Goal: Information Seeking & Learning: Learn about a topic

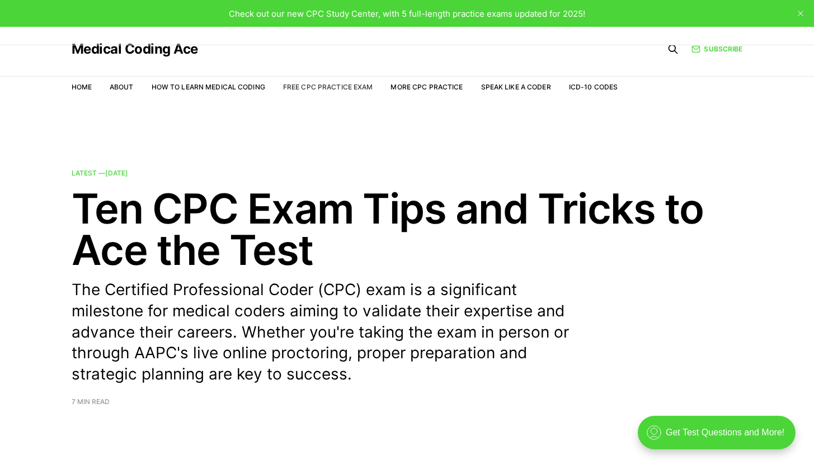
click at [318, 86] on link "Free CPC Practice Exam" at bounding box center [328, 87] width 90 height 8
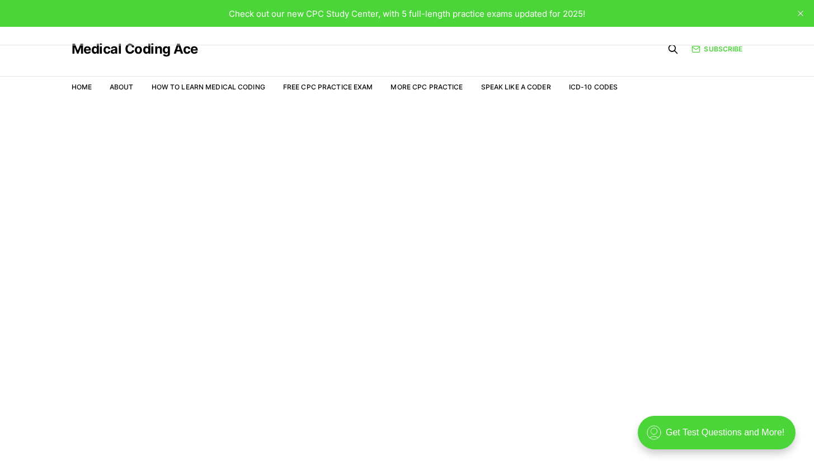
click at [509, 155] on article "Welcome to the Study Center - Student Plan" at bounding box center [407, 159] width 814 height 22
click at [751, 107] on main "Welcome to the Study Center - Student Plan" at bounding box center [407, 297] width 814 height 389
click at [330, 83] on link "Free CPC Practice Exam" at bounding box center [328, 87] width 90 height 8
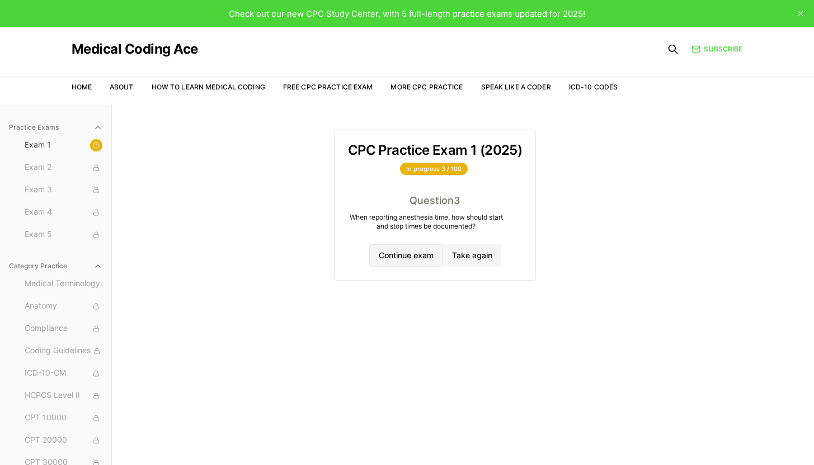
click at [419, 255] on button "Continue exam" at bounding box center [406, 255] width 74 height 22
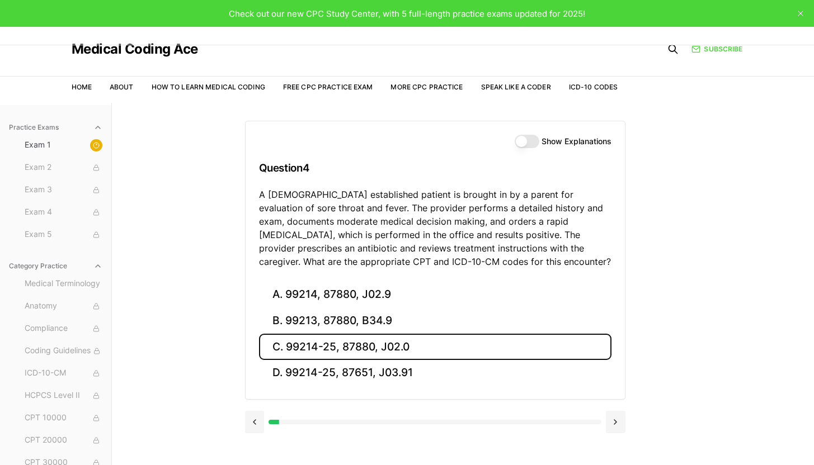
click at [383, 349] on button "C. 99214-25, 87880, J02.0" at bounding box center [435, 347] width 352 height 26
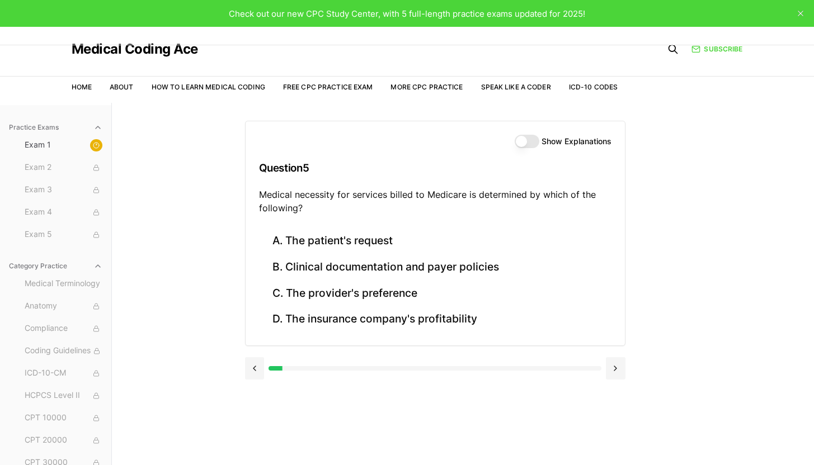
click at [527, 144] on button "Show Explanations" at bounding box center [527, 141] width 25 height 13
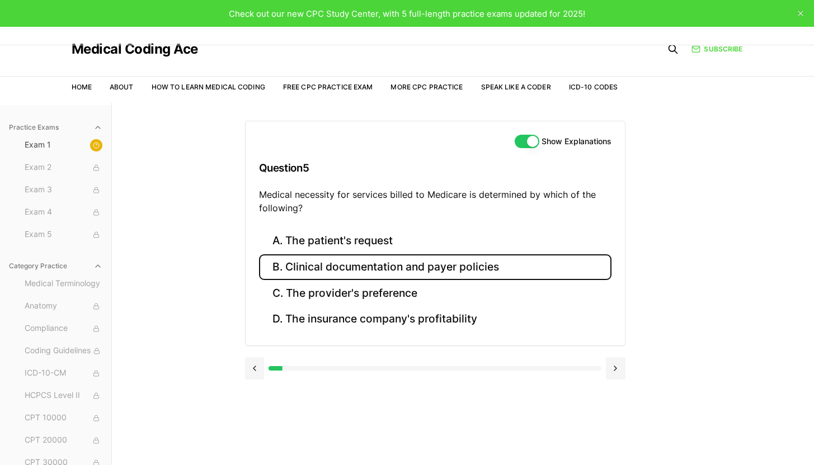
click at [443, 264] on button "B. Clinical documentation and payer policies" at bounding box center [435, 267] width 352 height 26
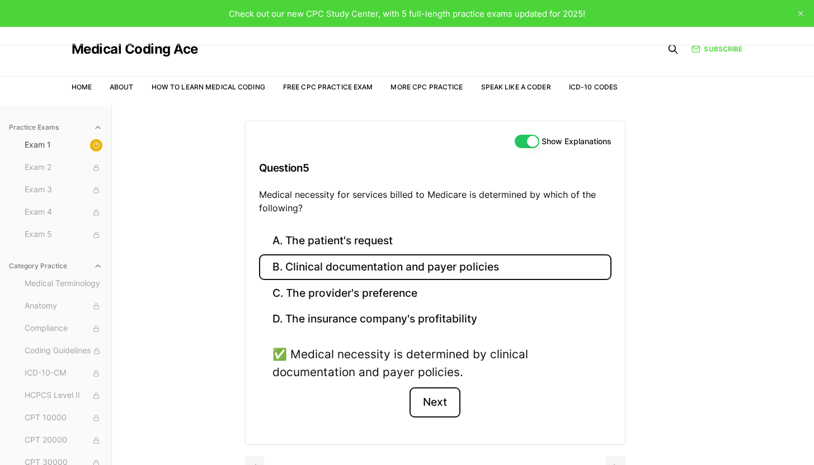
click at [438, 394] on button "Next" at bounding box center [434, 403] width 51 height 30
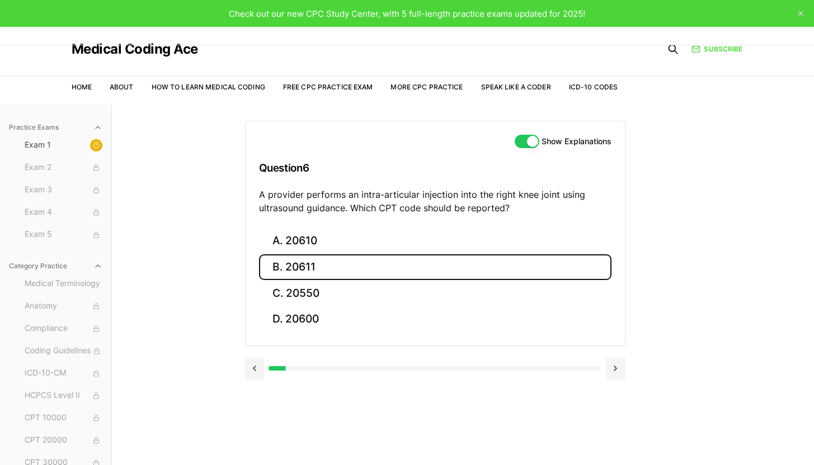
click at [323, 261] on button "B. 20611" at bounding box center [435, 267] width 352 height 26
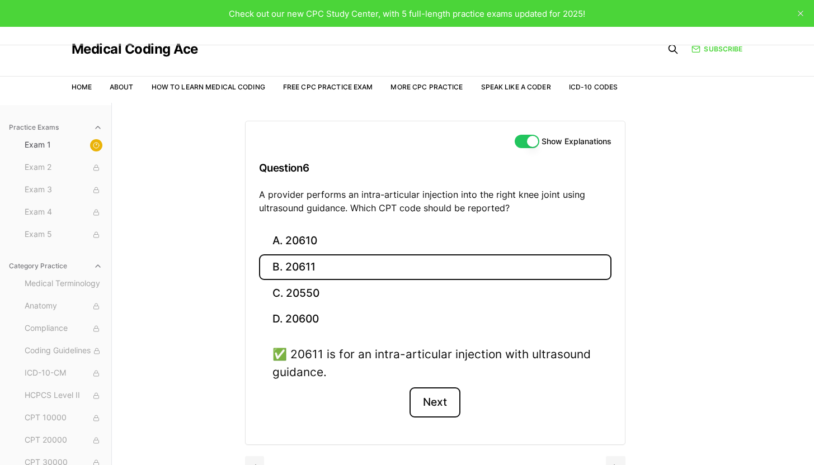
click at [440, 408] on button "Next" at bounding box center [434, 403] width 51 height 30
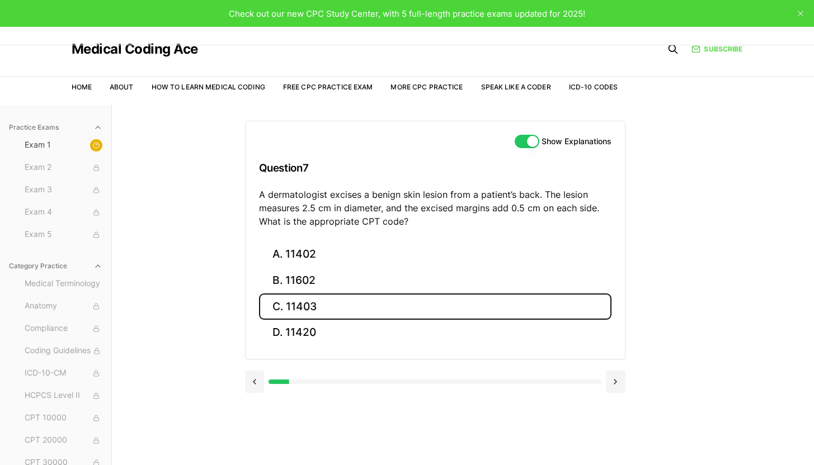
click at [310, 301] on button "C. 11403" at bounding box center [435, 307] width 352 height 26
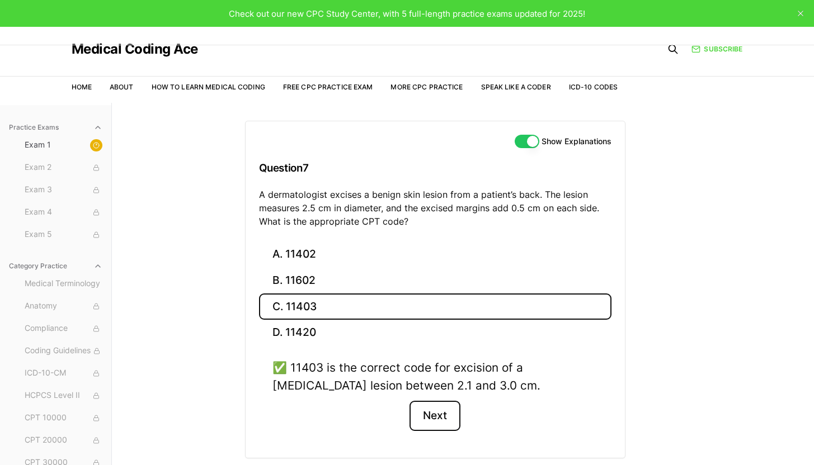
click at [432, 421] on button "Next" at bounding box center [434, 416] width 51 height 30
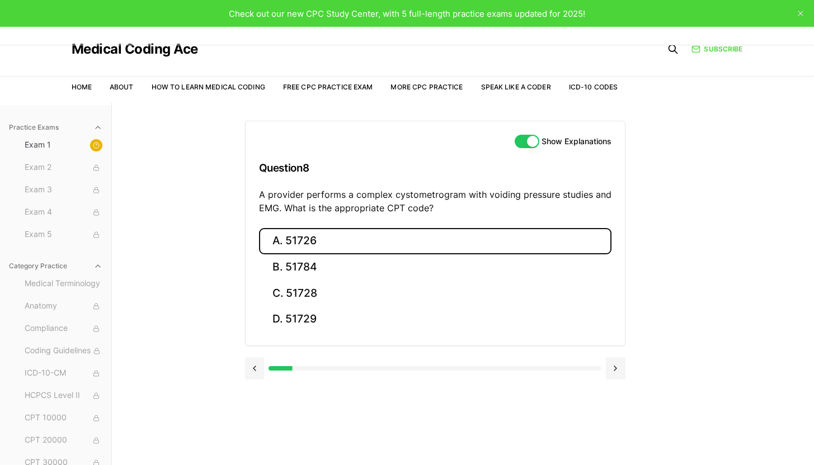
click at [312, 246] on button "A. 51726" at bounding box center [435, 241] width 352 height 26
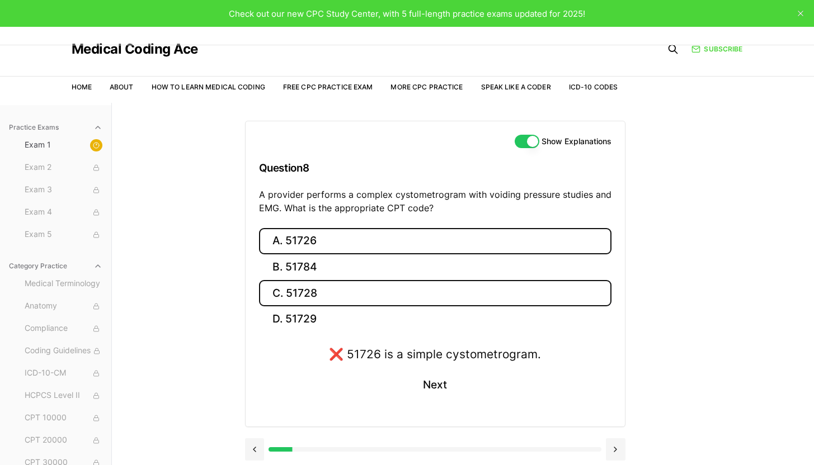
click at [310, 291] on button "C. 51728" at bounding box center [435, 293] width 352 height 26
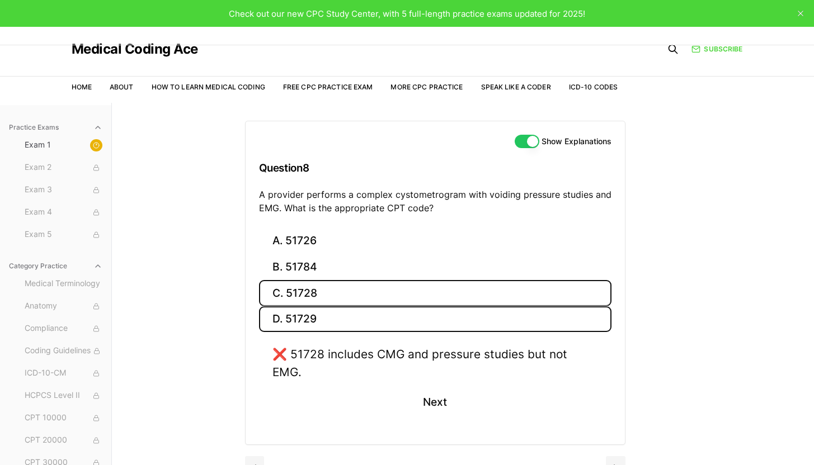
click at [306, 323] on button "D. 51729" at bounding box center [435, 319] width 352 height 26
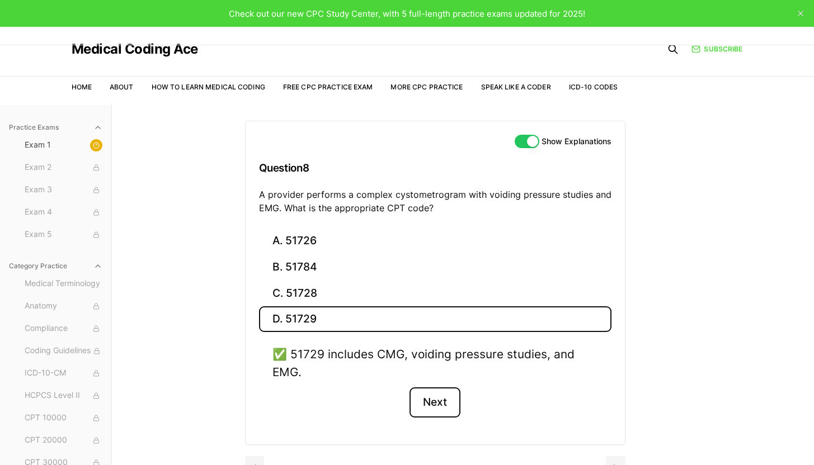
click at [428, 399] on button "Next" at bounding box center [434, 403] width 51 height 30
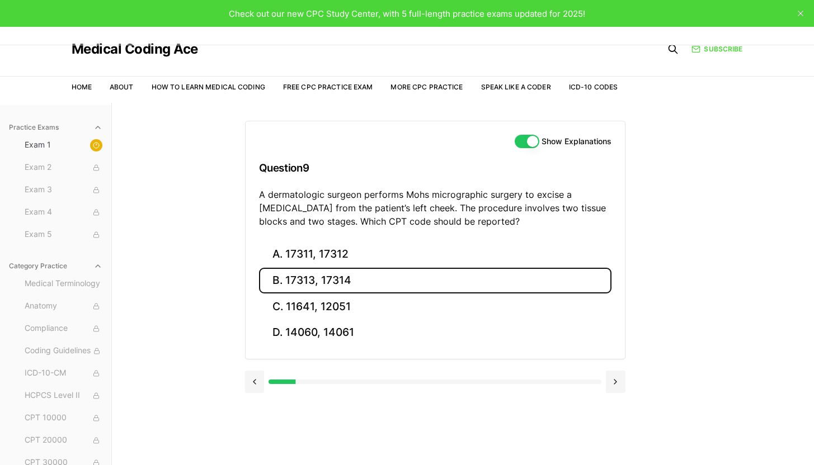
click at [341, 285] on button "B. 17313, 17314" at bounding box center [435, 281] width 352 height 26
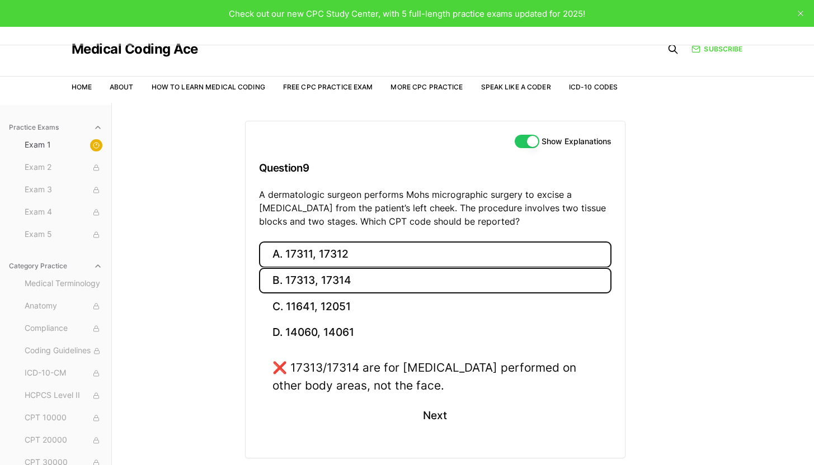
click at [342, 257] on button "A. 17311, 17312" at bounding box center [435, 255] width 352 height 26
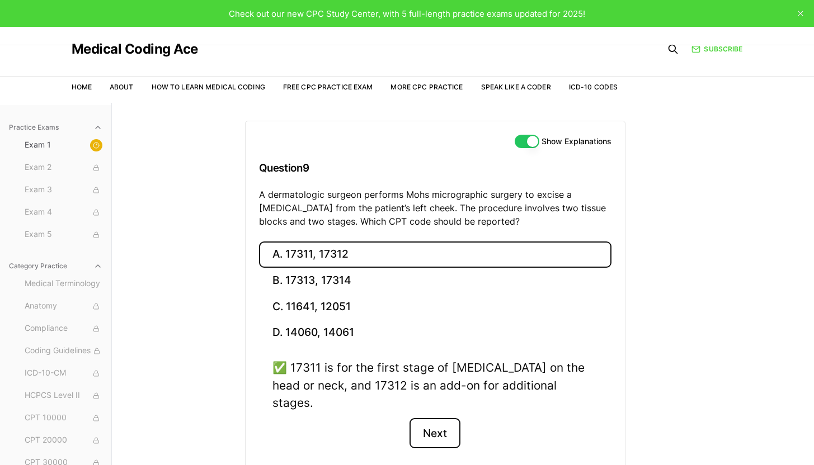
click at [439, 418] on button "Next" at bounding box center [434, 433] width 51 height 30
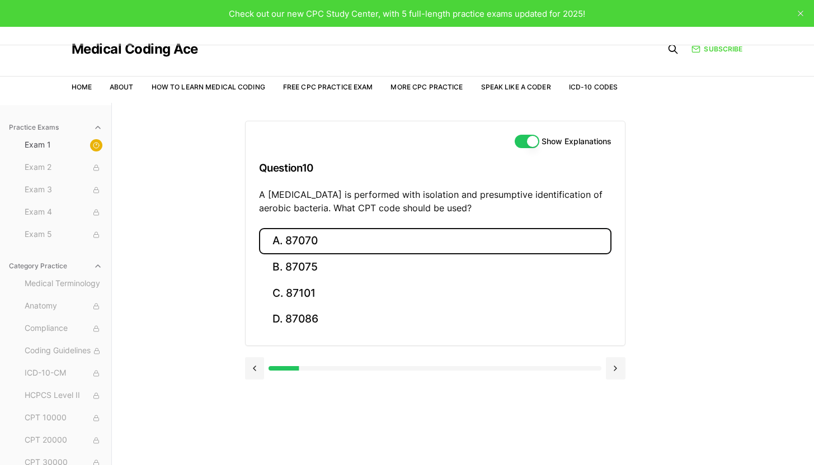
click at [312, 237] on button "A. 87070" at bounding box center [435, 241] width 352 height 26
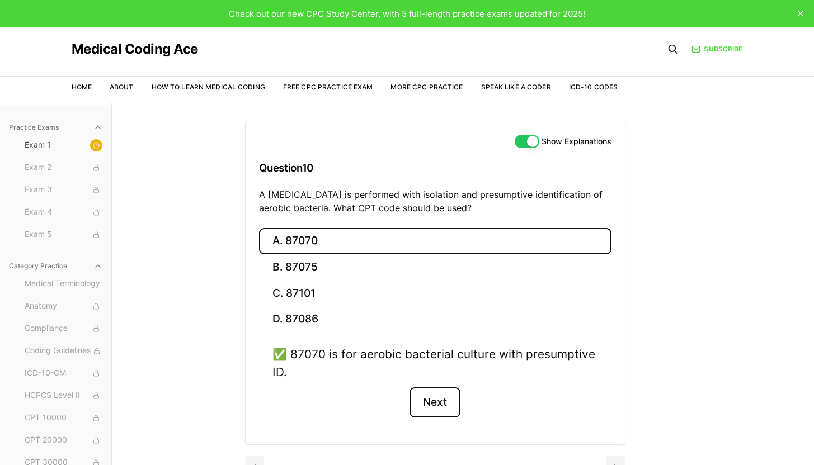
click at [447, 408] on button "Next" at bounding box center [434, 403] width 51 height 30
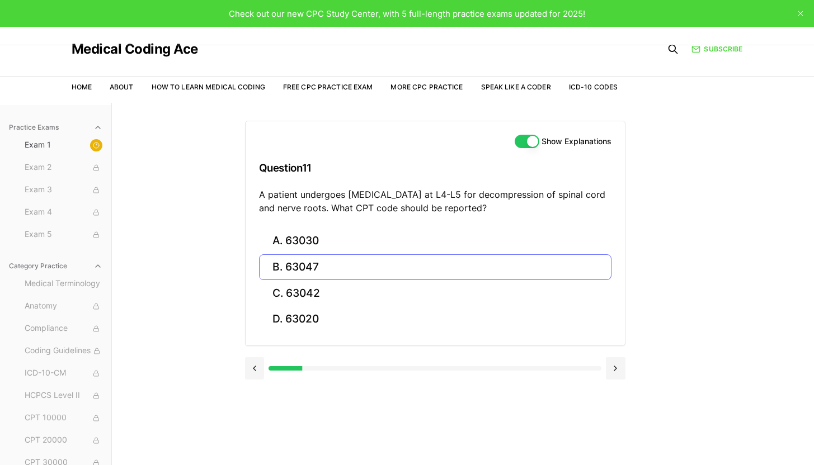
click at [312, 274] on button "B. 63047" at bounding box center [435, 267] width 352 height 26
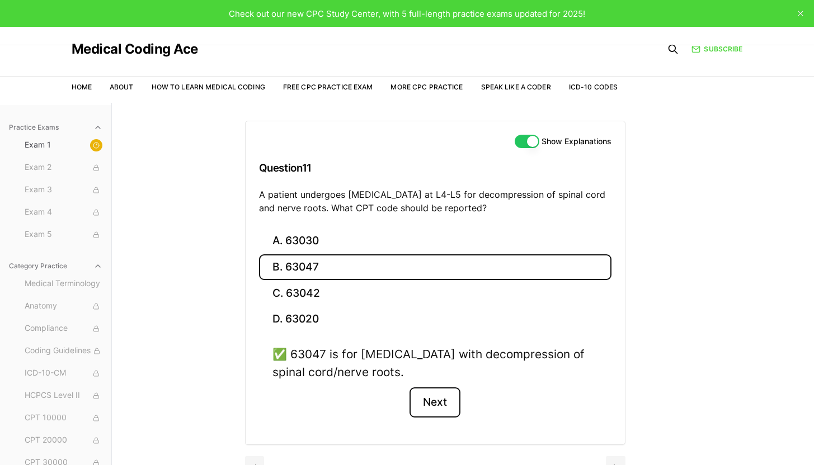
click at [436, 400] on button "Next" at bounding box center [434, 403] width 51 height 30
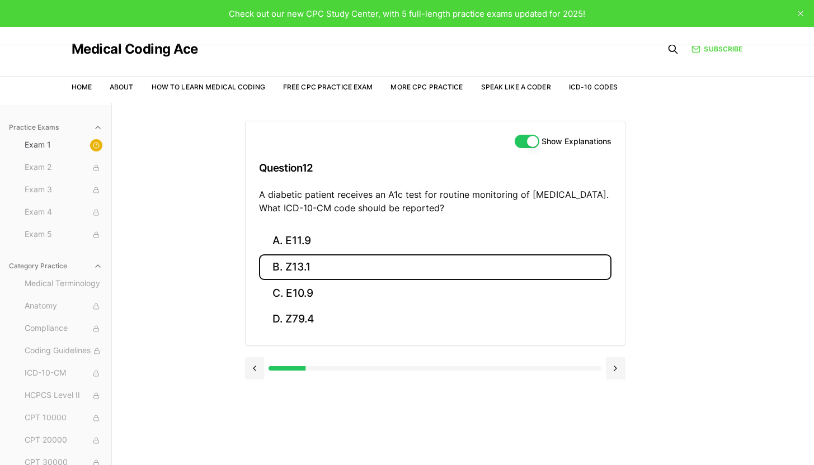
click at [289, 273] on button "B. Z13.1" at bounding box center [435, 267] width 352 height 26
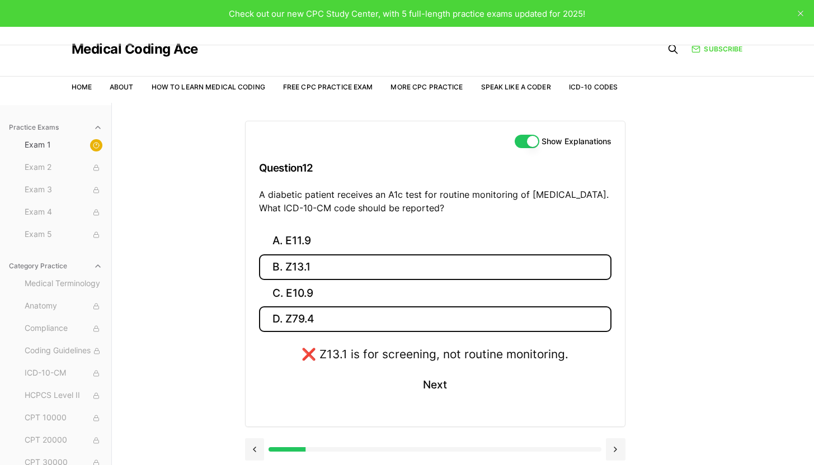
click at [397, 322] on button "D. Z79.4" at bounding box center [435, 319] width 352 height 26
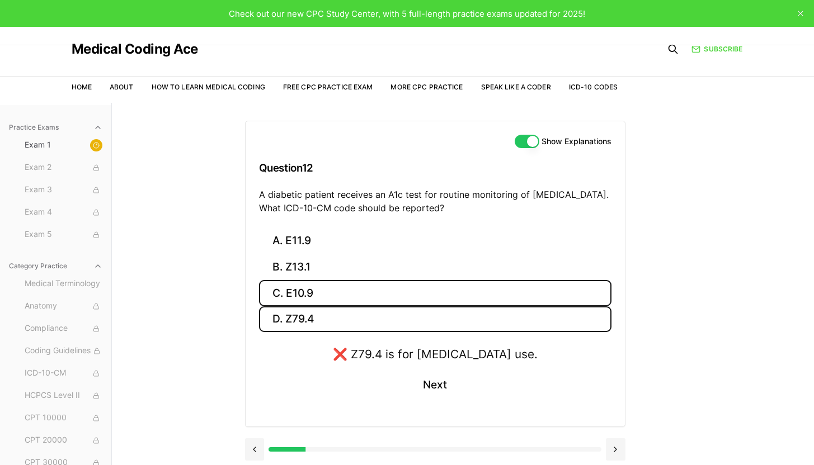
click at [384, 292] on button "C. E10.9" at bounding box center [435, 293] width 352 height 26
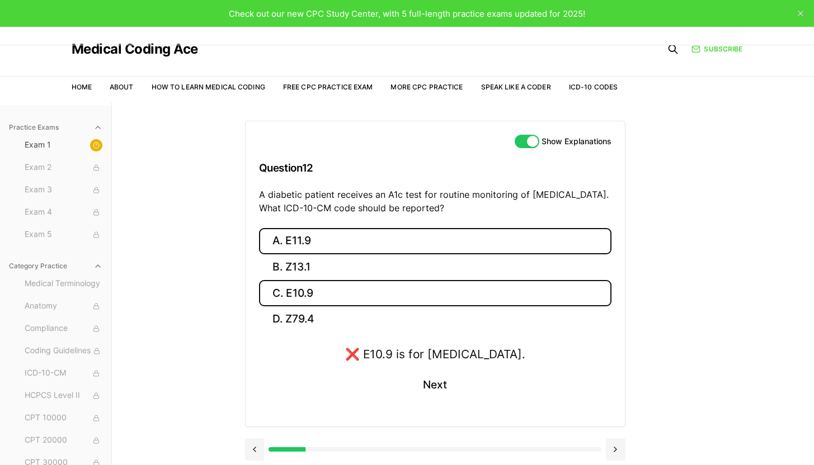
click at [384, 249] on button "A. E11.9" at bounding box center [435, 241] width 352 height 26
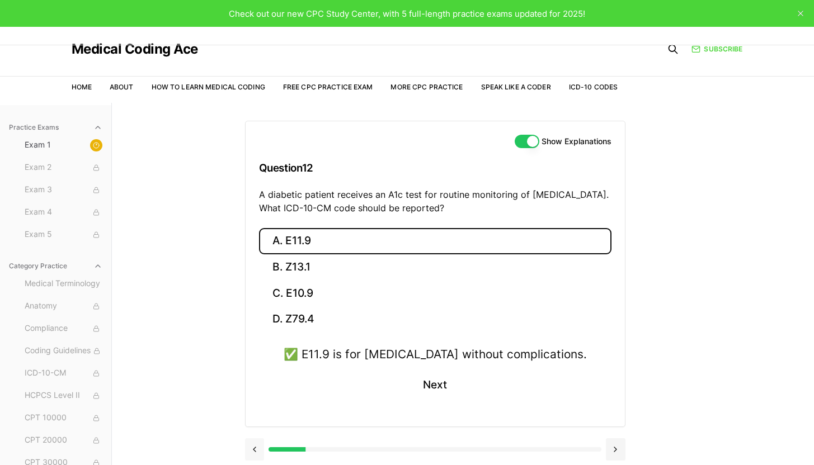
click at [256, 452] on button at bounding box center [255, 449] width 20 height 22
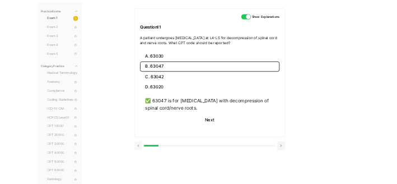
scroll to position [103, 0]
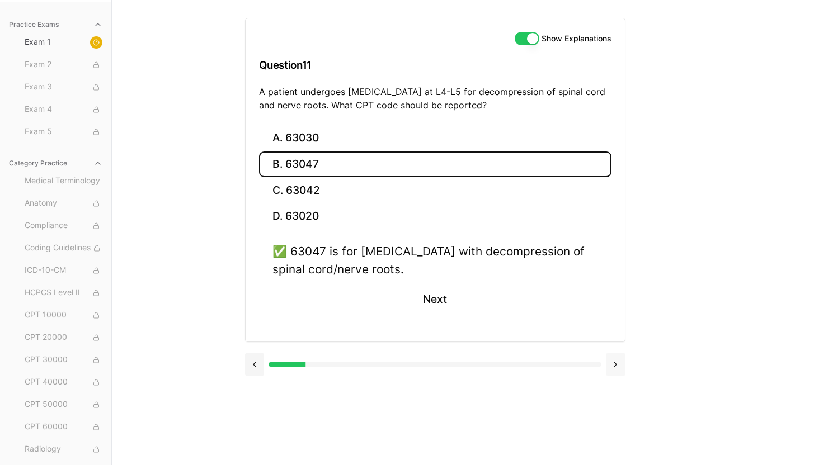
click at [621, 361] on button at bounding box center [616, 364] width 20 height 22
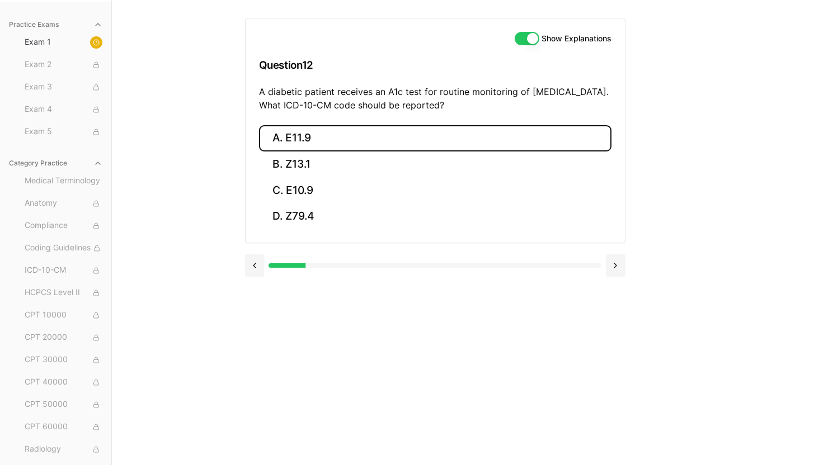
click at [311, 148] on button "A. E11.9" at bounding box center [435, 138] width 352 height 26
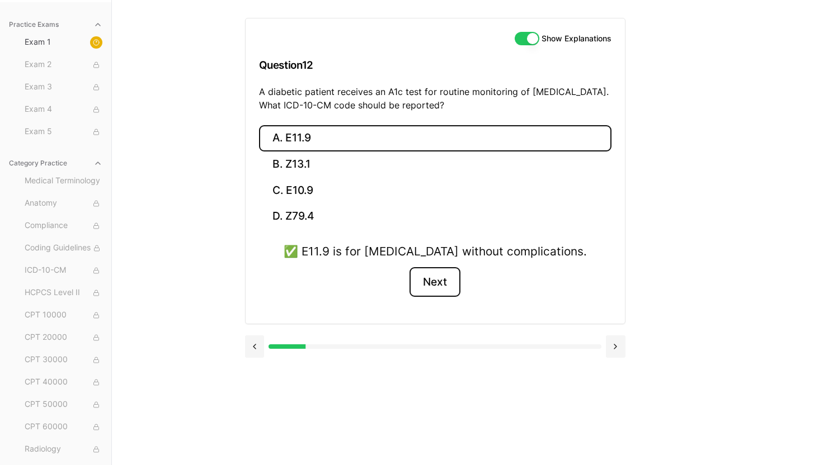
click at [443, 279] on button "Next" at bounding box center [434, 282] width 51 height 30
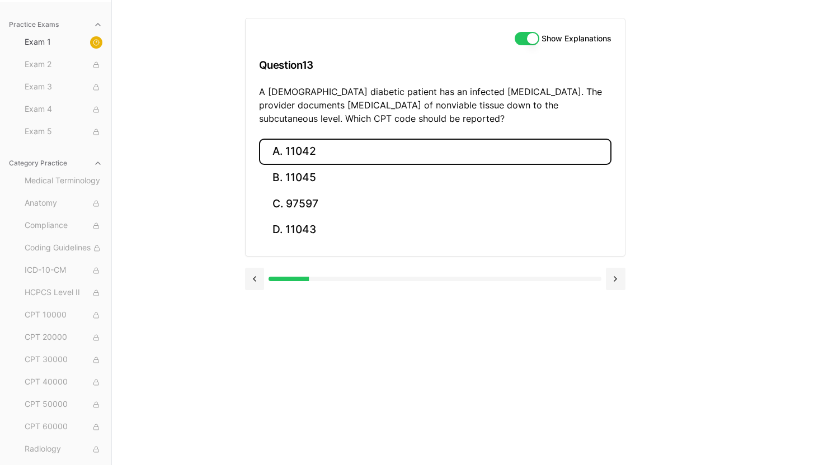
click at [329, 159] on button "A. 11042" at bounding box center [435, 152] width 352 height 26
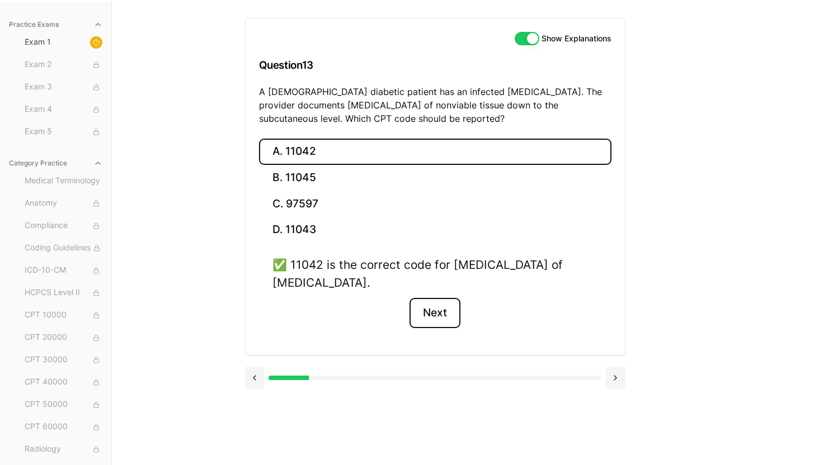
click at [432, 313] on button "Next" at bounding box center [434, 313] width 51 height 30
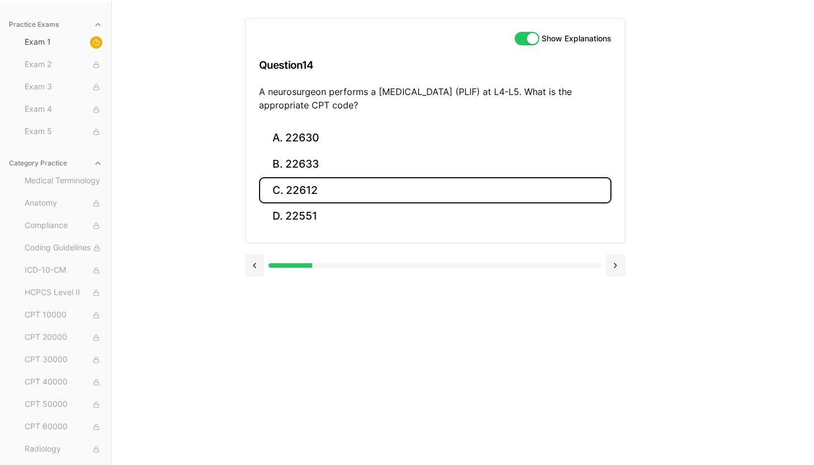
click at [312, 183] on button "C. 22612" at bounding box center [435, 190] width 352 height 26
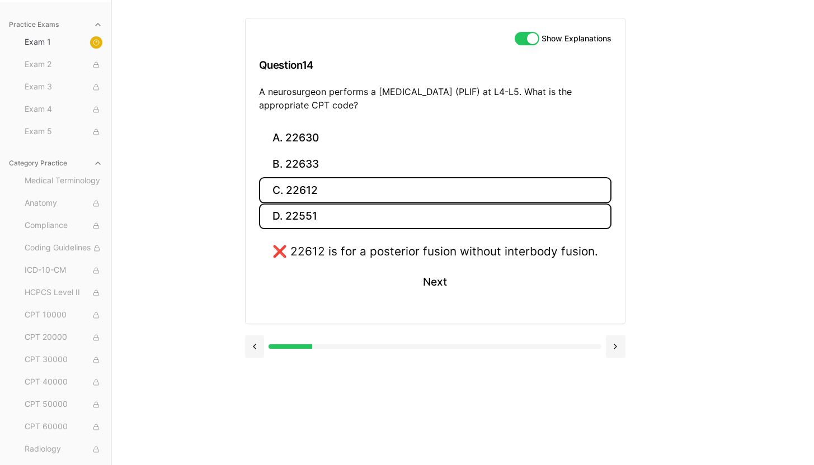
click at [328, 227] on button "D. 22551" at bounding box center [435, 217] width 352 height 26
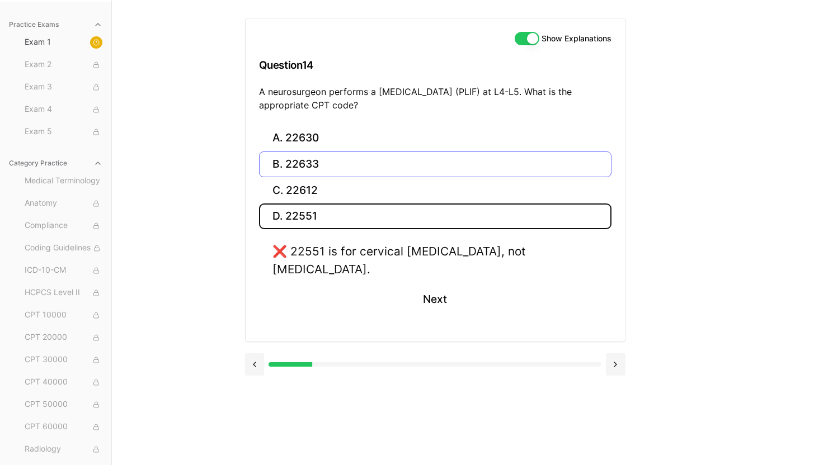
click at [352, 161] on button "B. 22633" at bounding box center [435, 165] width 352 height 26
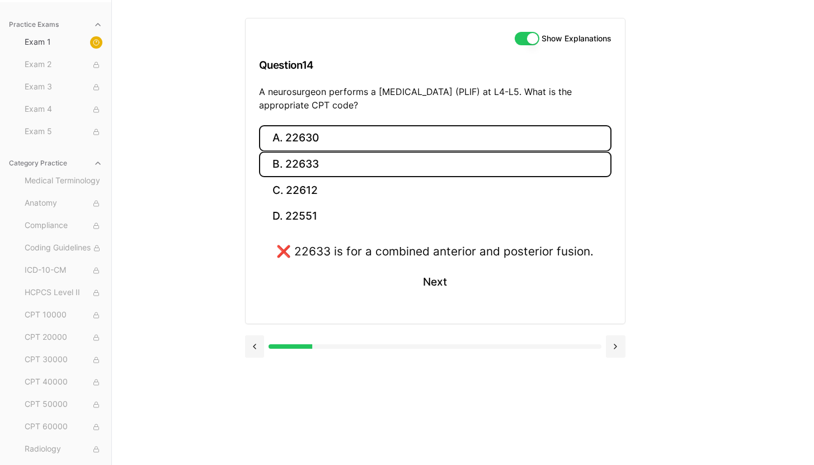
click at [351, 140] on button "A. 22630" at bounding box center [435, 138] width 352 height 26
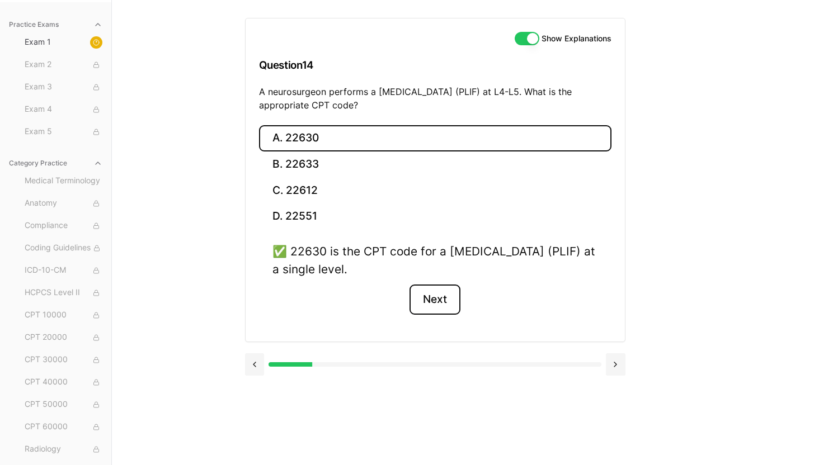
click at [443, 303] on button "Next" at bounding box center [434, 300] width 51 height 30
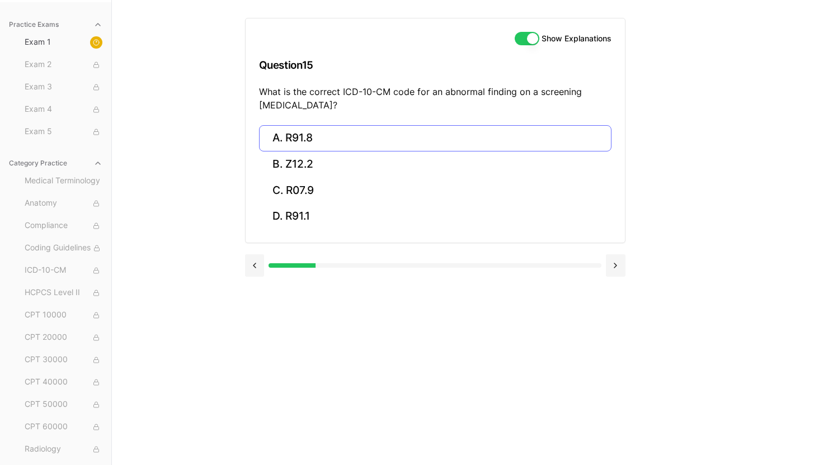
click at [336, 142] on button "A. R91.8" at bounding box center [435, 138] width 352 height 26
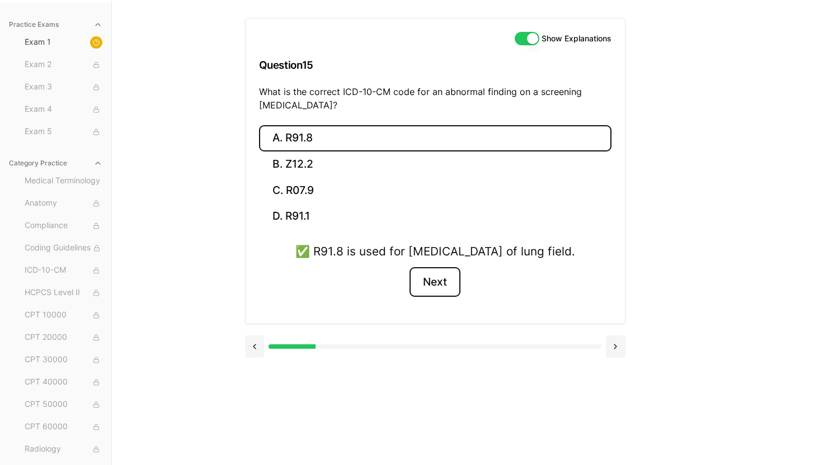
click at [431, 297] on button "Next" at bounding box center [434, 282] width 51 height 30
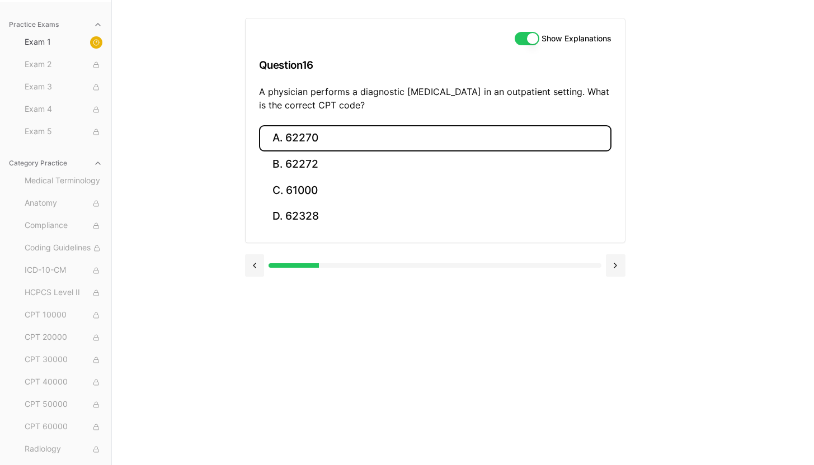
click at [290, 134] on button "A. 62270" at bounding box center [435, 138] width 352 height 26
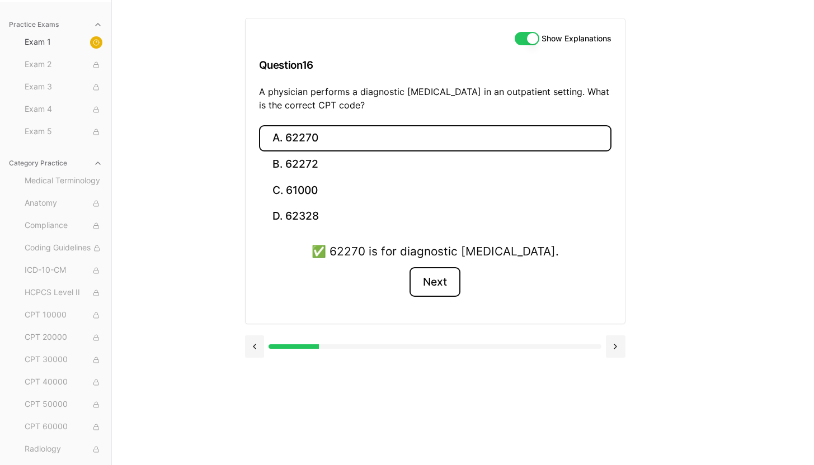
click at [445, 288] on button "Next" at bounding box center [434, 282] width 51 height 30
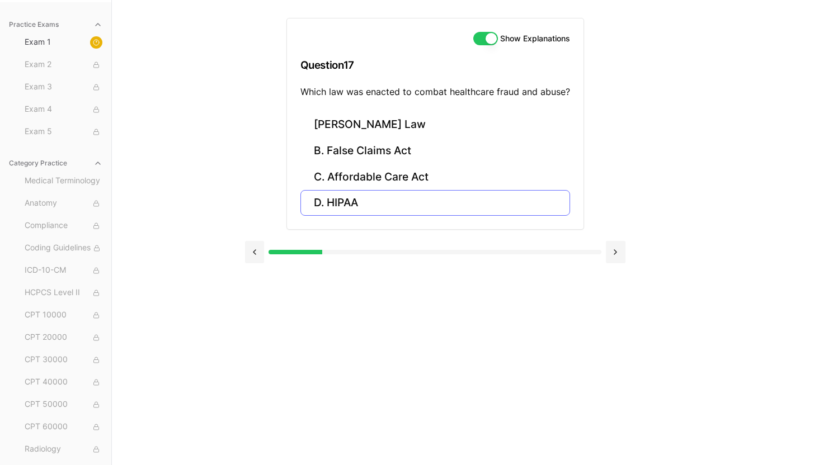
click at [381, 208] on button "D. HIPAA" at bounding box center [435, 203] width 270 height 26
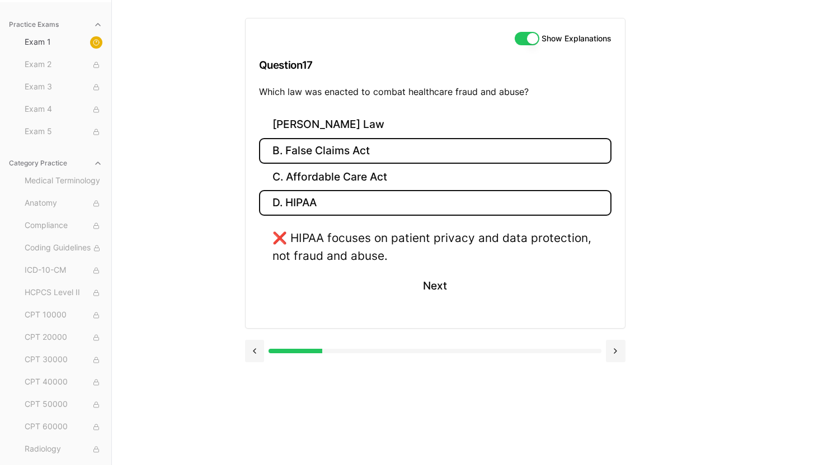
click at [346, 140] on button "B. False Claims Act" at bounding box center [435, 151] width 352 height 26
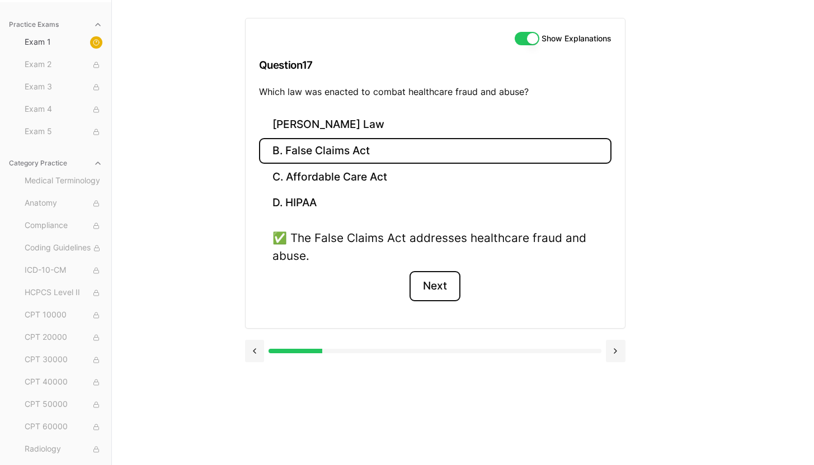
click at [445, 283] on button "Next" at bounding box center [434, 286] width 51 height 30
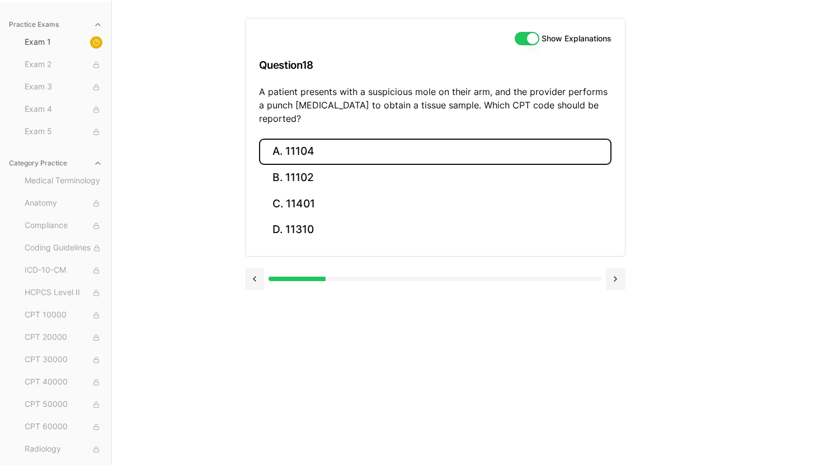
click at [303, 139] on button "A. 11104" at bounding box center [435, 152] width 352 height 26
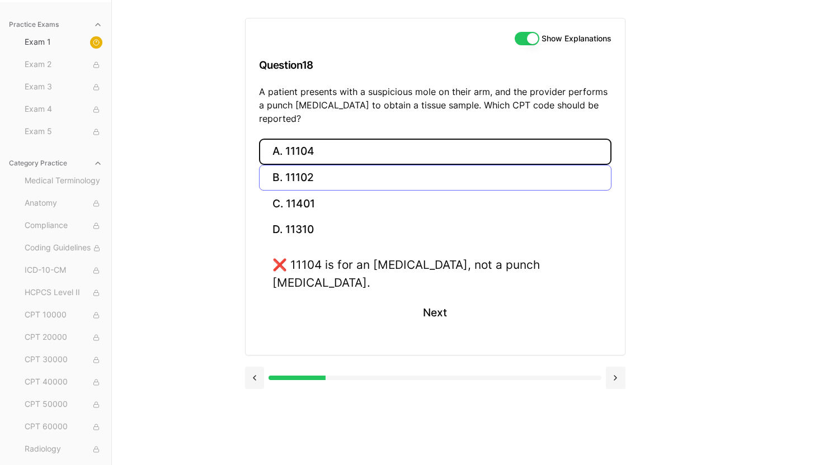
click at [428, 168] on button "B. 11102" at bounding box center [435, 178] width 352 height 26
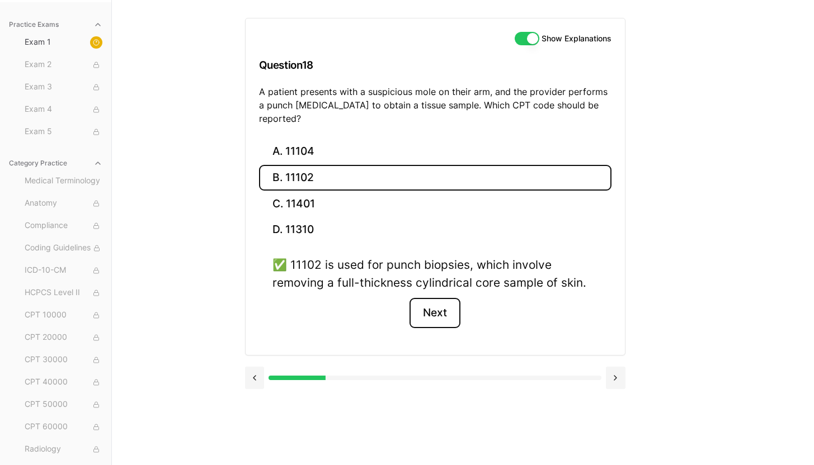
click at [444, 298] on button "Next" at bounding box center [434, 313] width 51 height 30
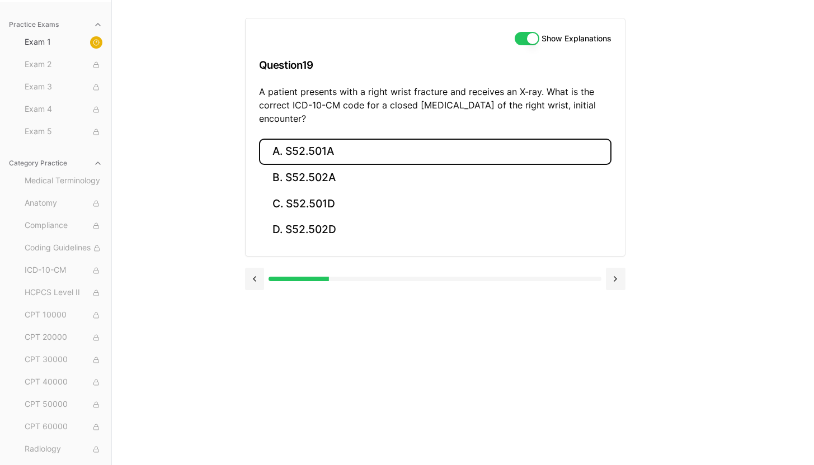
click at [296, 146] on button "A. S52.501A" at bounding box center [435, 152] width 352 height 26
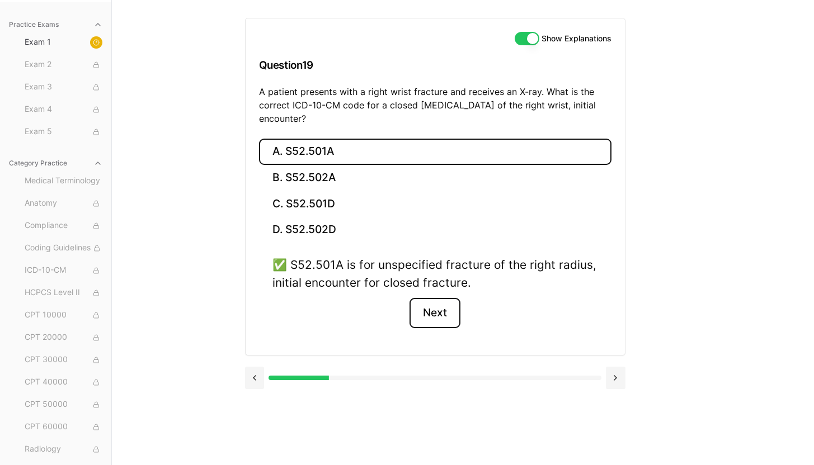
click at [444, 313] on button "Next" at bounding box center [434, 313] width 51 height 30
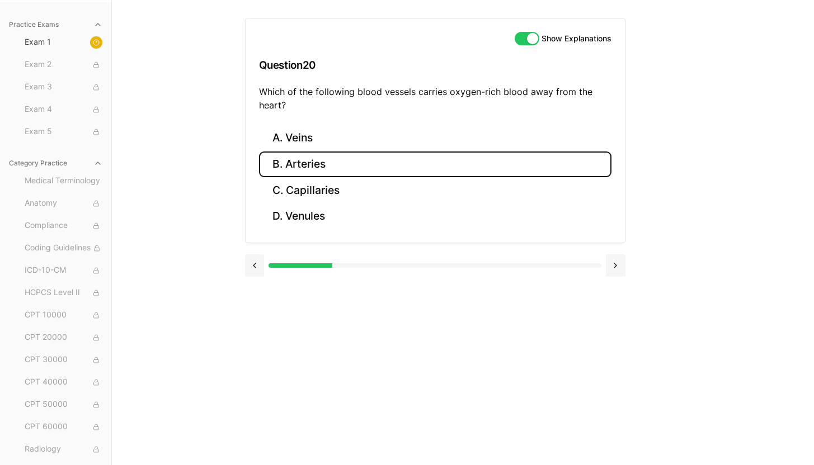
click at [319, 167] on button "B. Arteries" at bounding box center [435, 165] width 352 height 26
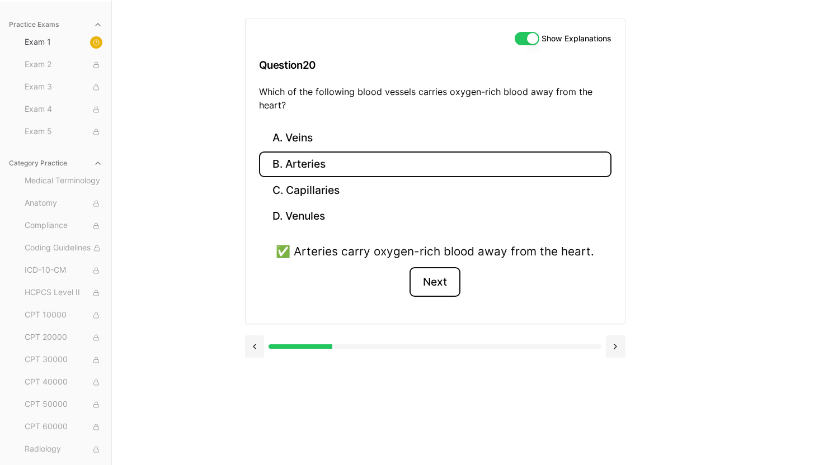
click at [440, 284] on button "Next" at bounding box center [434, 282] width 51 height 30
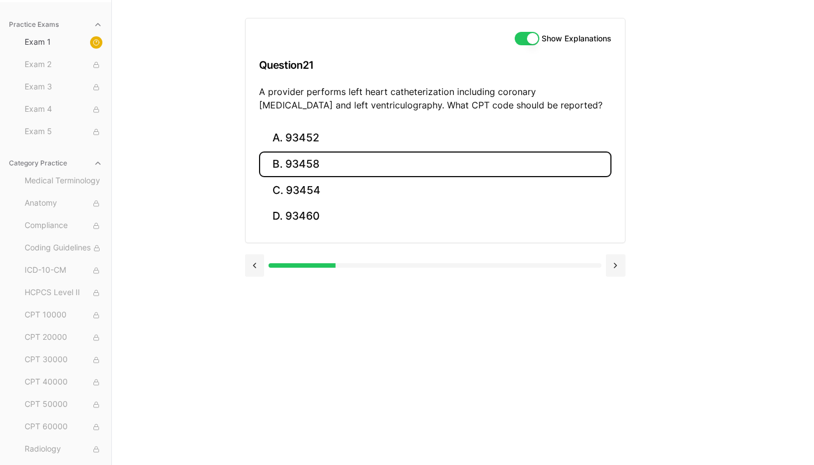
click at [310, 169] on button "B. 93458" at bounding box center [435, 165] width 352 height 26
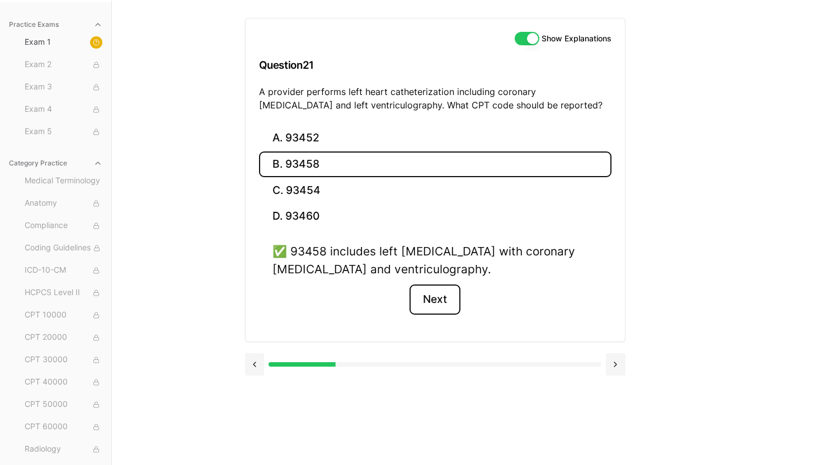
click at [435, 295] on button "Next" at bounding box center [434, 300] width 51 height 30
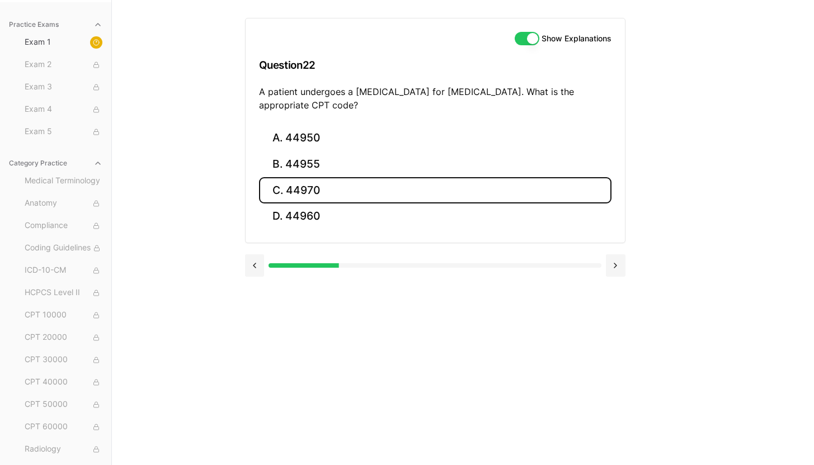
click at [304, 191] on button "C. 44970" at bounding box center [435, 190] width 352 height 26
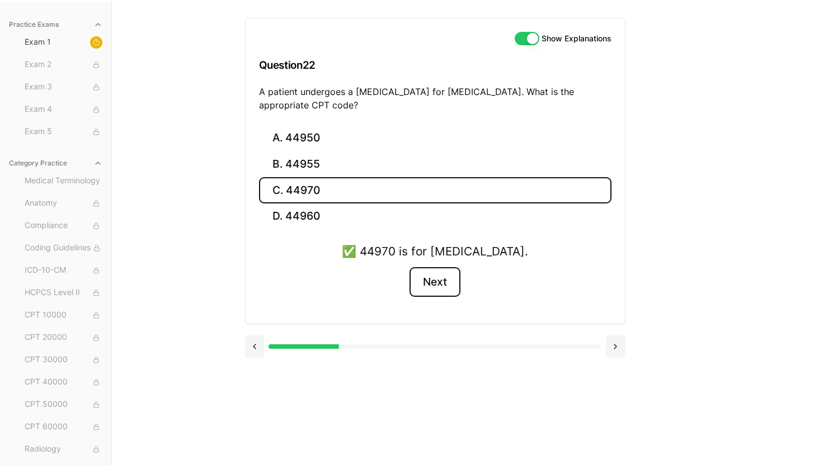
click at [441, 283] on button "Next" at bounding box center [434, 282] width 51 height 30
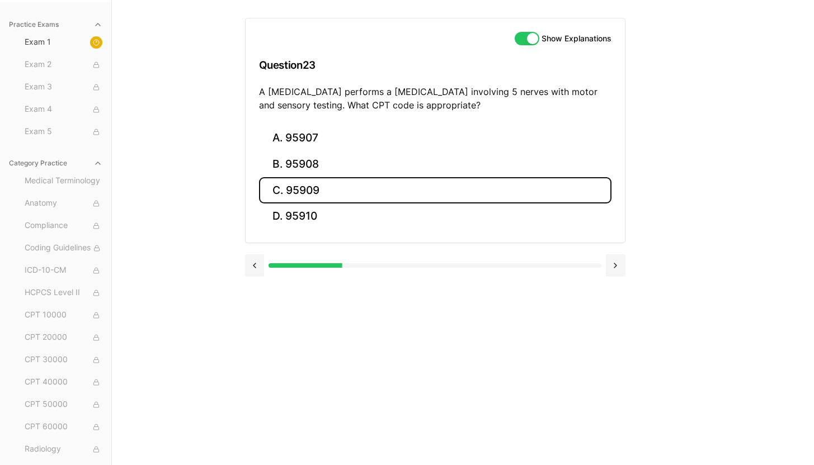
click at [339, 192] on button "C. 95909" at bounding box center [435, 190] width 352 height 26
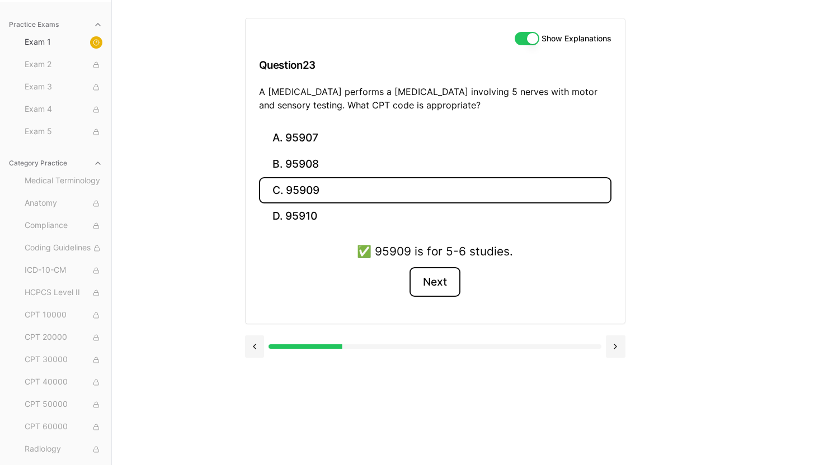
click at [439, 292] on button "Next" at bounding box center [434, 282] width 51 height 30
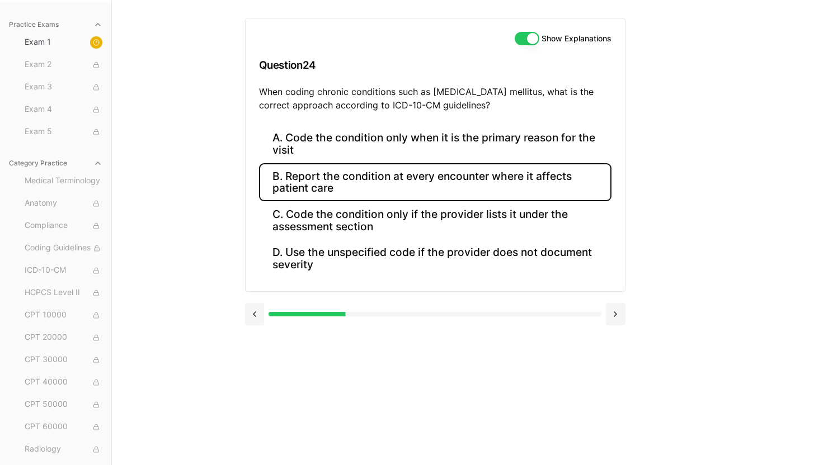
click at [429, 173] on button "B. Report the condition at every encounter where it affects patient care" at bounding box center [435, 182] width 352 height 38
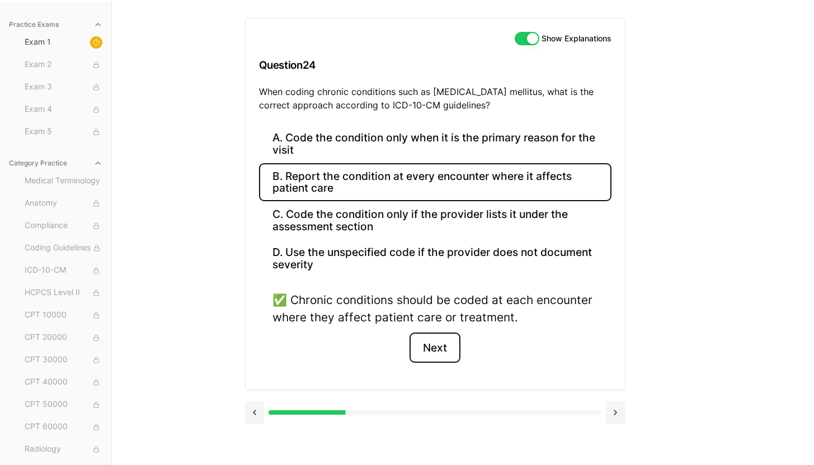
click at [436, 351] on button "Next" at bounding box center [434, 348] width 51 height 30
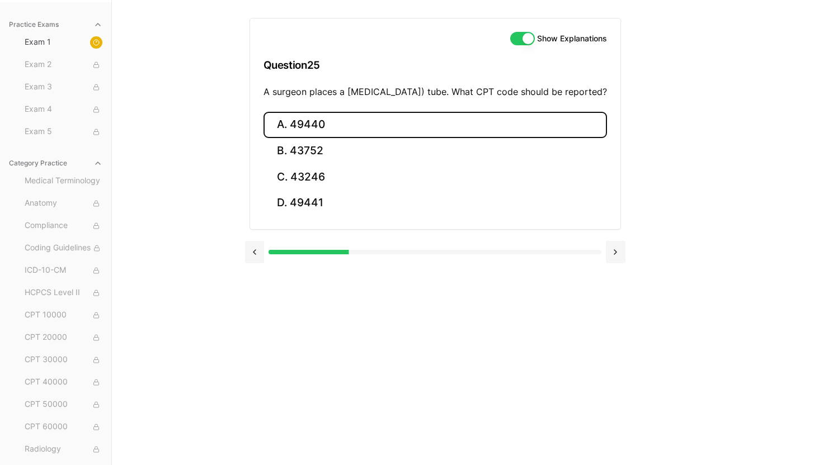
click at [303, 138] on button "A. 49440" at bounding box center [434, 125] width 343 height 26
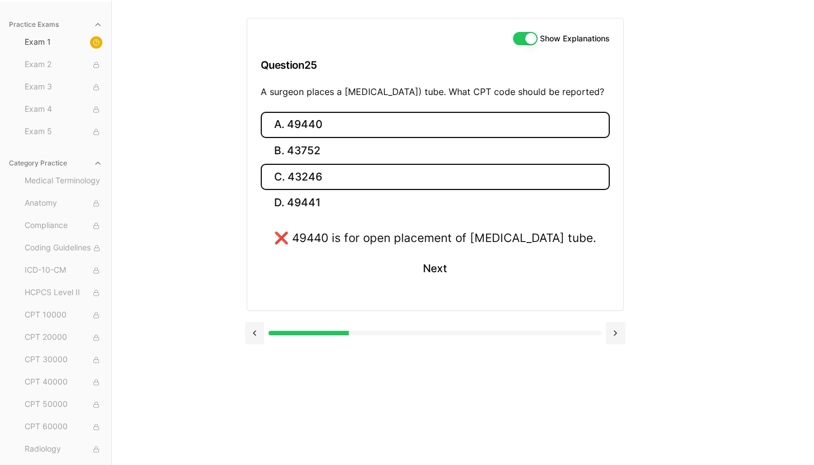
click at [312, 186] on button "C. 43246" at bounding box center [435, 177] width 349 height 26
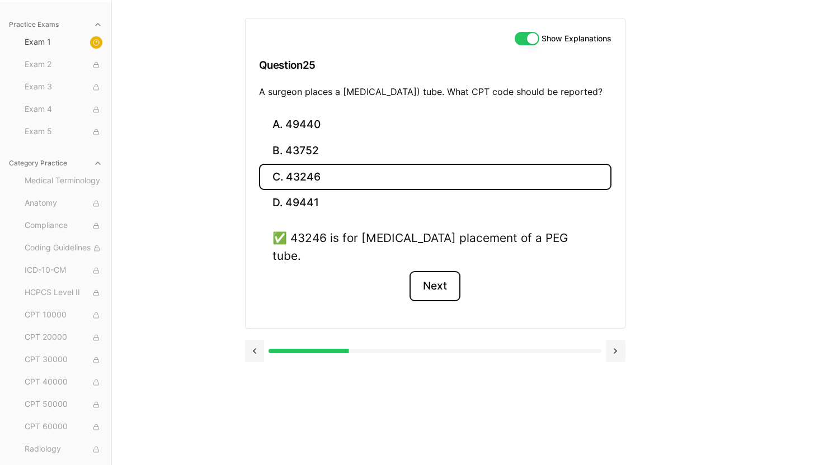
click at [438, 277] on button "Next" at bounding box center [434, 286] width 51 height 30
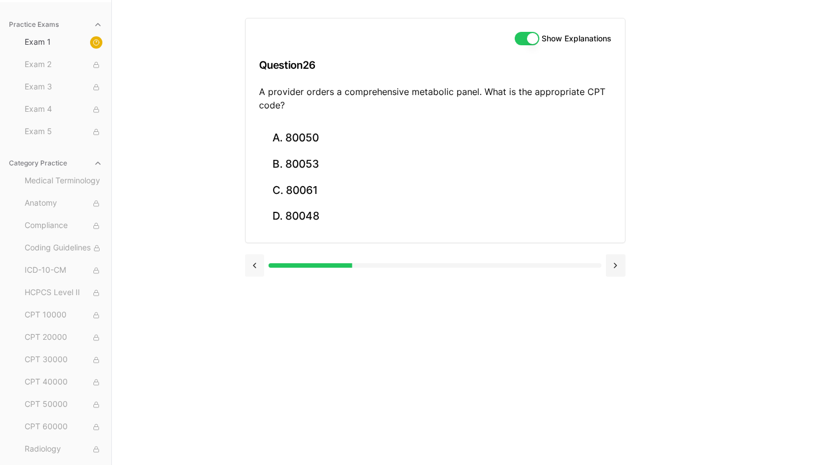
click at [249, 265] on button at bounding box center [255, 265] width 20 height 22
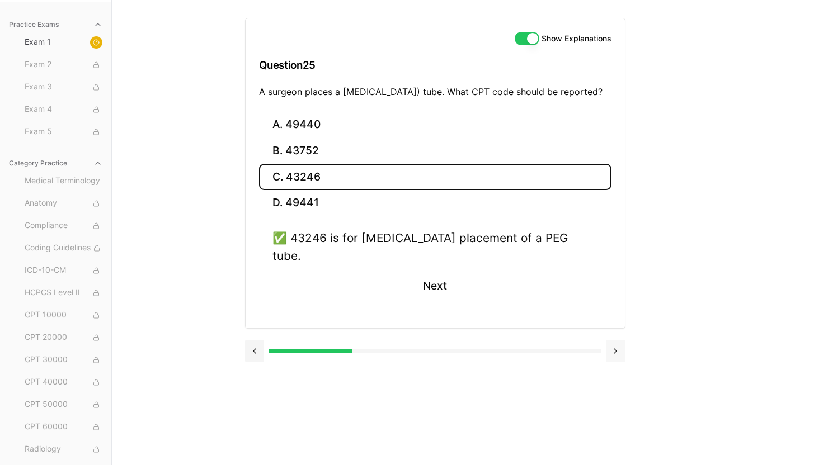
click at [621, 346] on button at bounding box center [616, 351] width 20 height 22
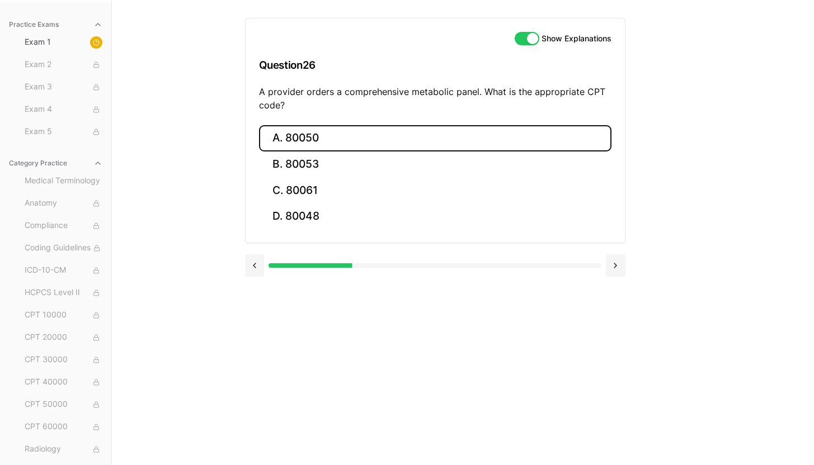
click at [302, 129] on button "A. 80050" at bounding box center [435, 138] width 352 height 26
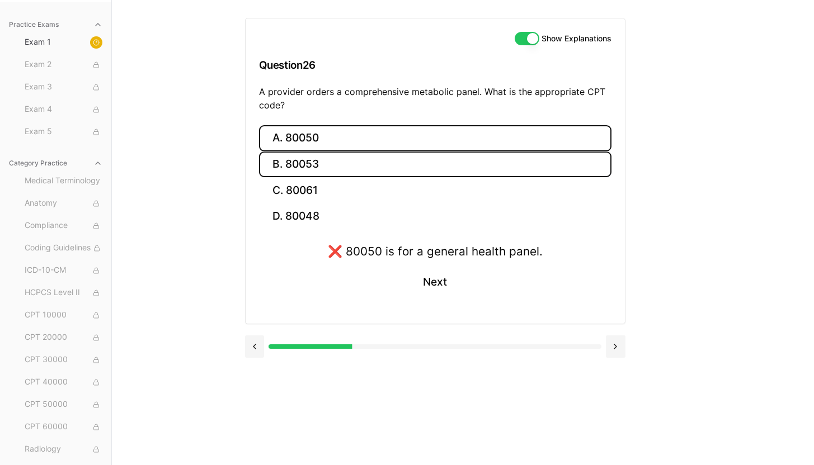
click at [350, 170] on button "B. 80053" at bounding box center [435, 165] width 352 height 26
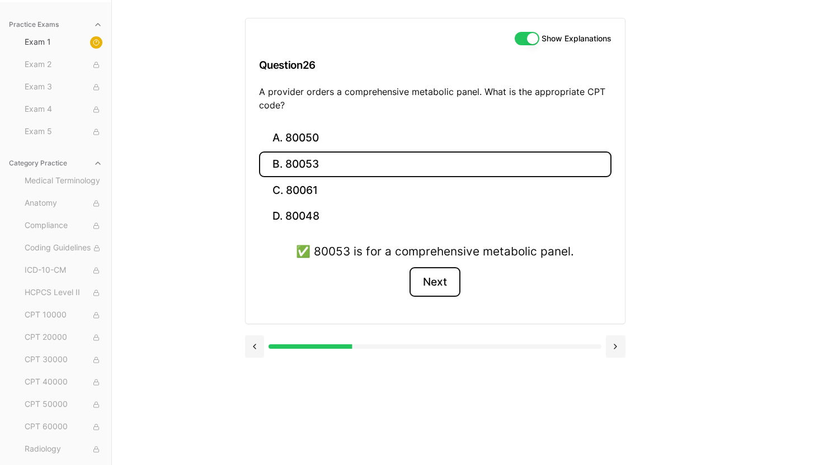
click at [432, 286] on button "Next" at bounding box center [434, 282] width 51 height 30
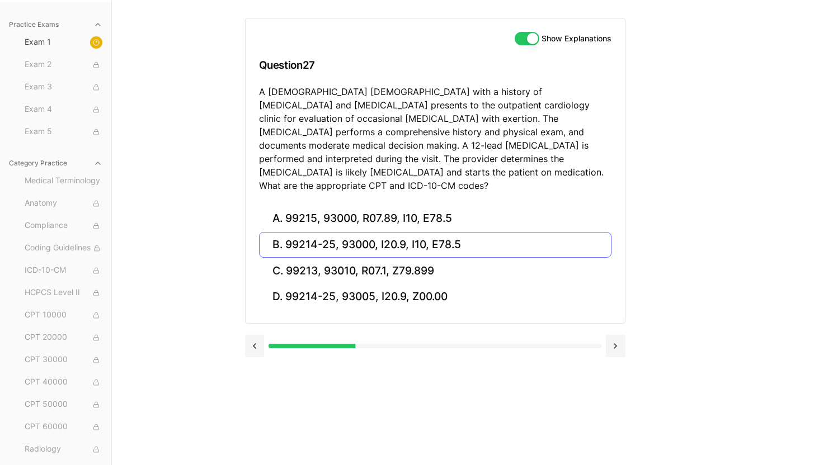
click at [520, 232] on button "B. 99214-25, 93000, I20.9, I10, E78.5" at bounding box center [435, 245] width 352 height 26
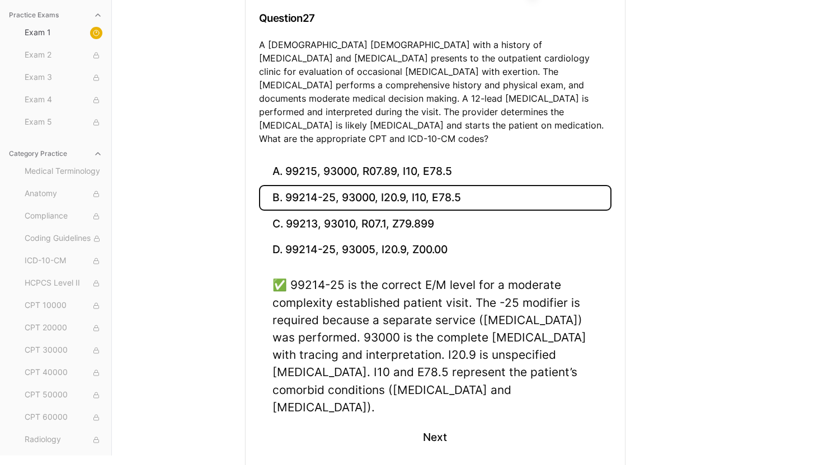
scroll to position [152, 0]
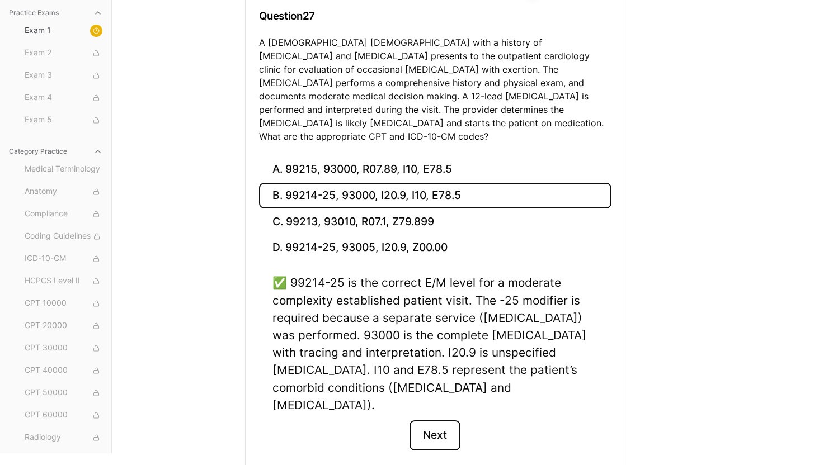
click at [431, 421] on button "Next" at bounding box center [434, 436] width 51 height 30
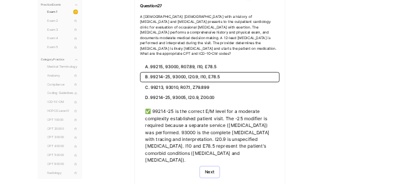
scroll to position [103, 0]
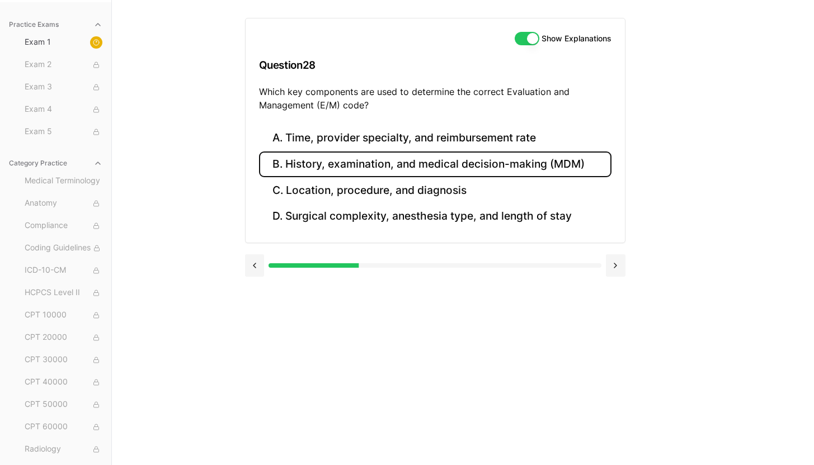
click at [469, 166] on button "B. History, examination, and medical decision-making (MDM)" at bounding box center [435, 165] width 352 height 26
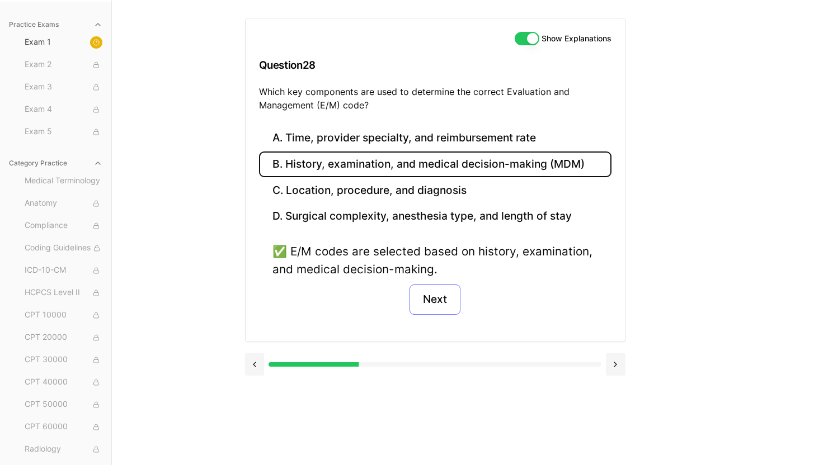
click at [430, 302] on button "Next" at bounding box center [434, 300] width 51 height 30
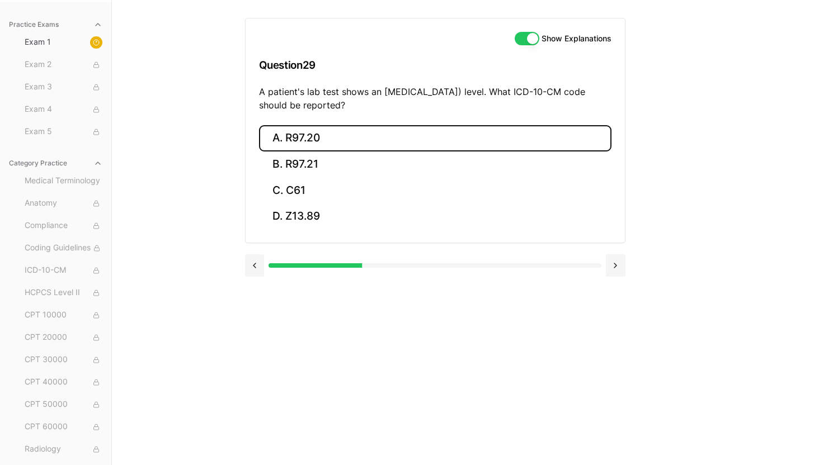
click at [337, 142] on button "A. R97.20" at bounding box center [435, 138] width 352 height 26
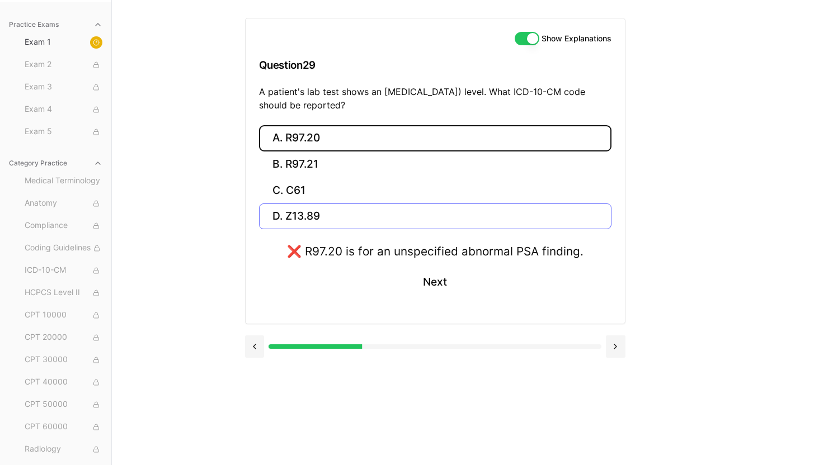
click at [370, 210] on button "D. Z13.89" at bounding box center [435, 217] width 352 height 26
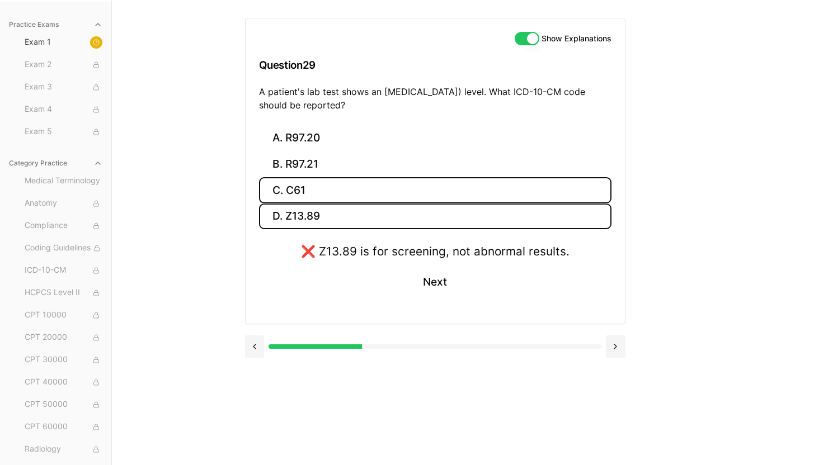
click at [369, 188] on button "C. C61" at bounding box center [435, 190] width 352 height 26
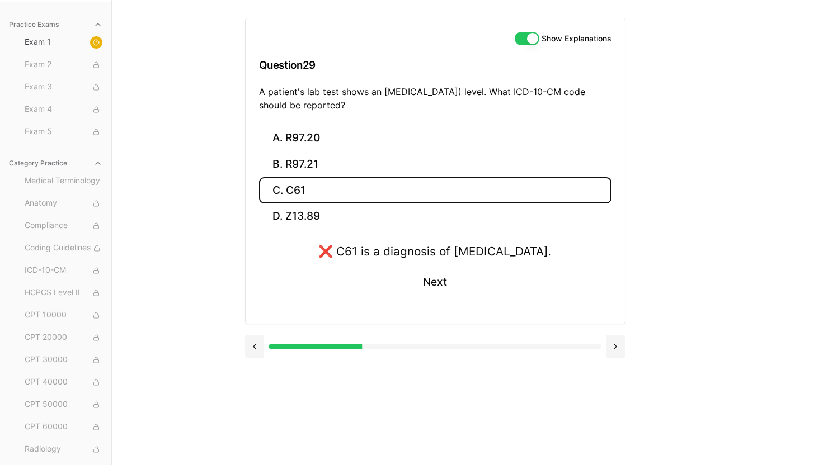
click at [369, 188] on button "C. C61" at bounding box center [435, 190] width 352 height 26
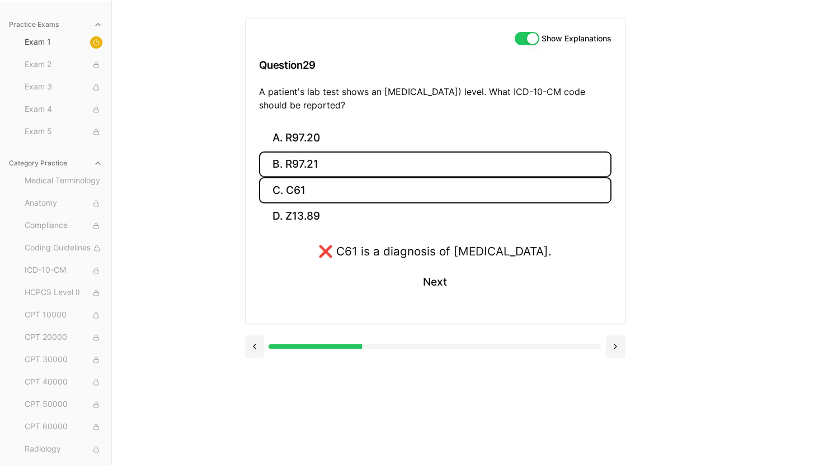
click at [370, 158] on button "B. R97.21" at bounding box center [435, 165] width 352 height 26
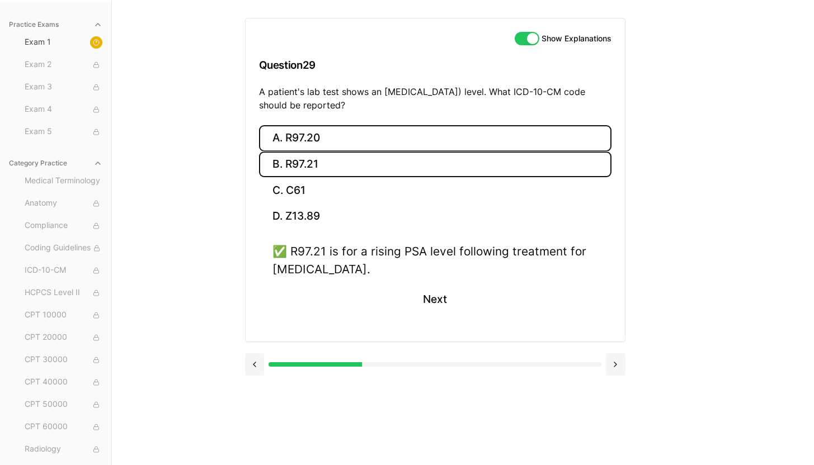
click at [373, 130] on button "A. R97.20" at bounding box center [435, 138] width 352 height 26
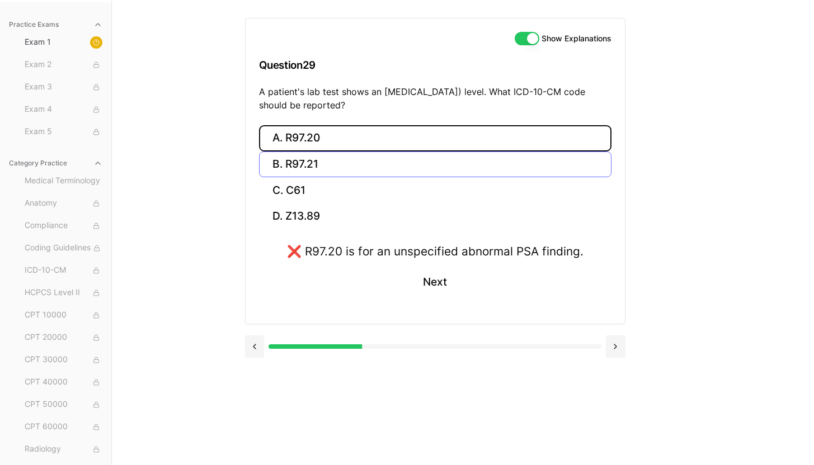
click at [379, 163] on button "B. R97.21" at bounding box center [435, 165] width 352 height 26
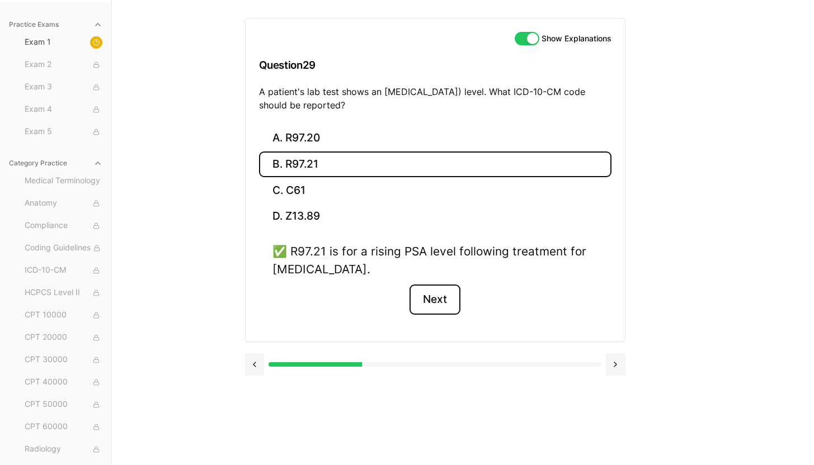
click at [423, 304] on button "Next" at bounding box center [434, 300] width 51 height 30
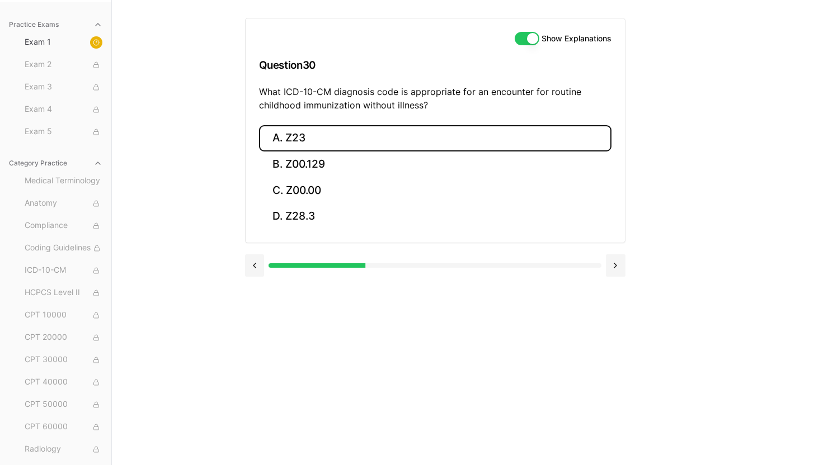
click at [352, 135] on button "A. Z23" at bounding box center [435, 138] width 352 height 26
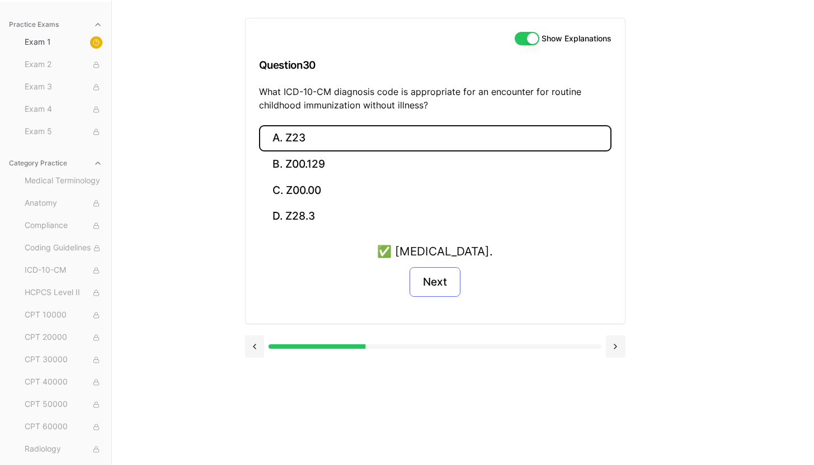
click at [441, 279] on button "Next" at bounding box center [434, 282] width 51 height 30
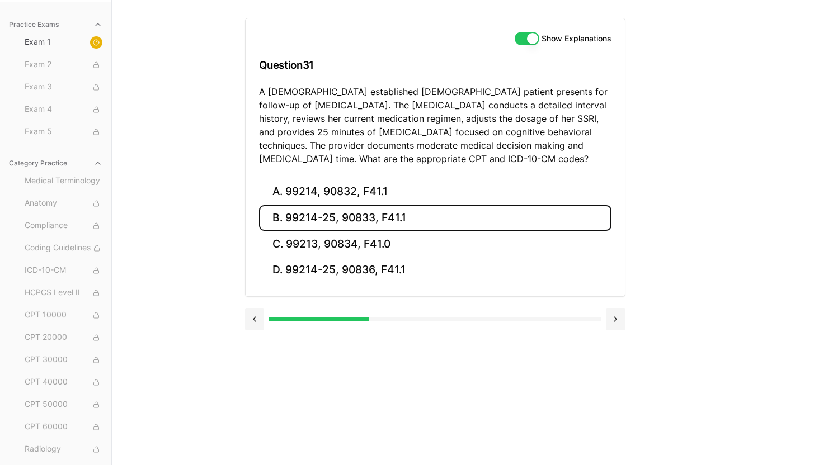
click at [392, 222] on button "B. 99214-25, 90833, F41.1" at bounding box center [435, 218] width 352 height 26
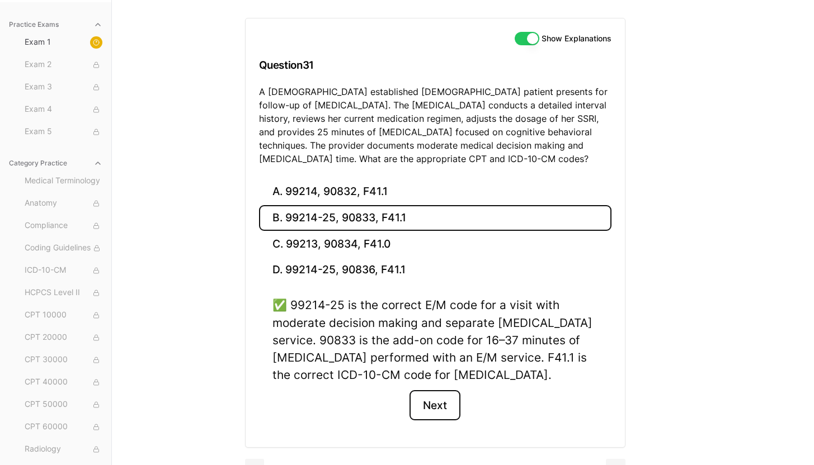
click at [441, 404] on button "Next" at bounding box center [434, 405] width 51 height 30
